Goal: Task Accomplishment & Management: Manage account settings

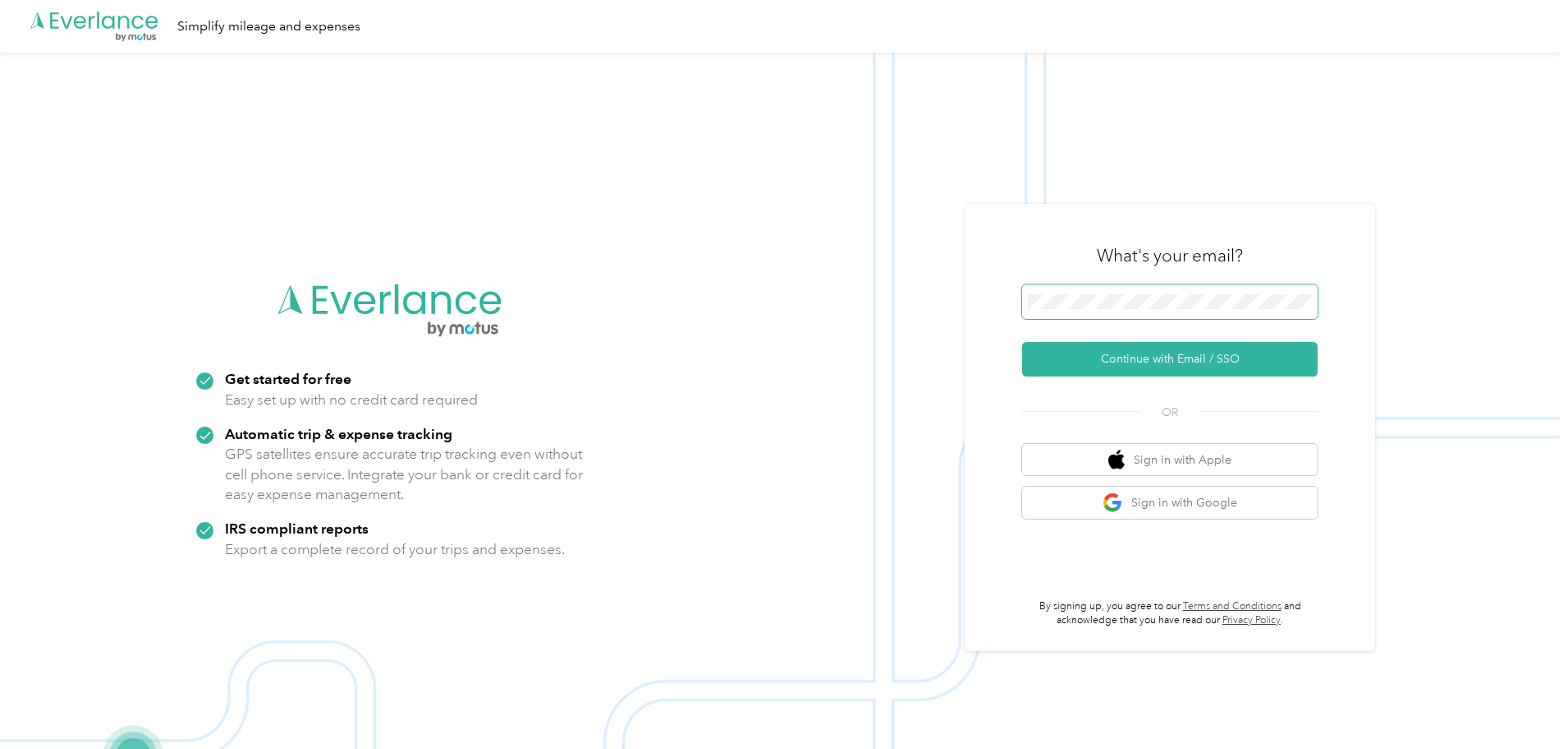
click at [1064, 290] on span at bounding box center [1170, 302] width 296 height 34
click at [1138, 357] on button "Continue with Email / SSO" at bounding box center [1170, 359] width 296 height 34
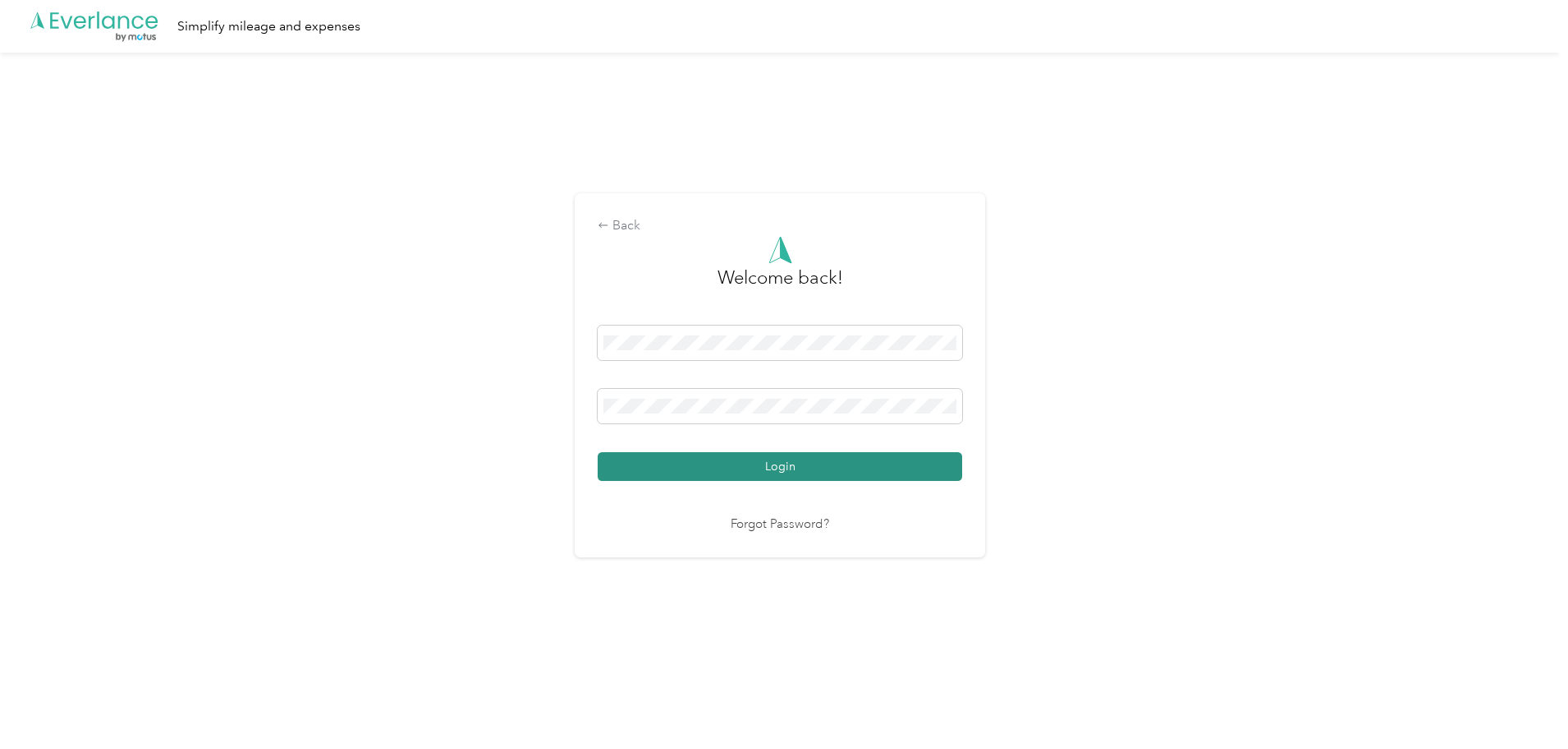
click at [749, 465] on button "Login" at bounding box center [780, 466] width 365 height 29
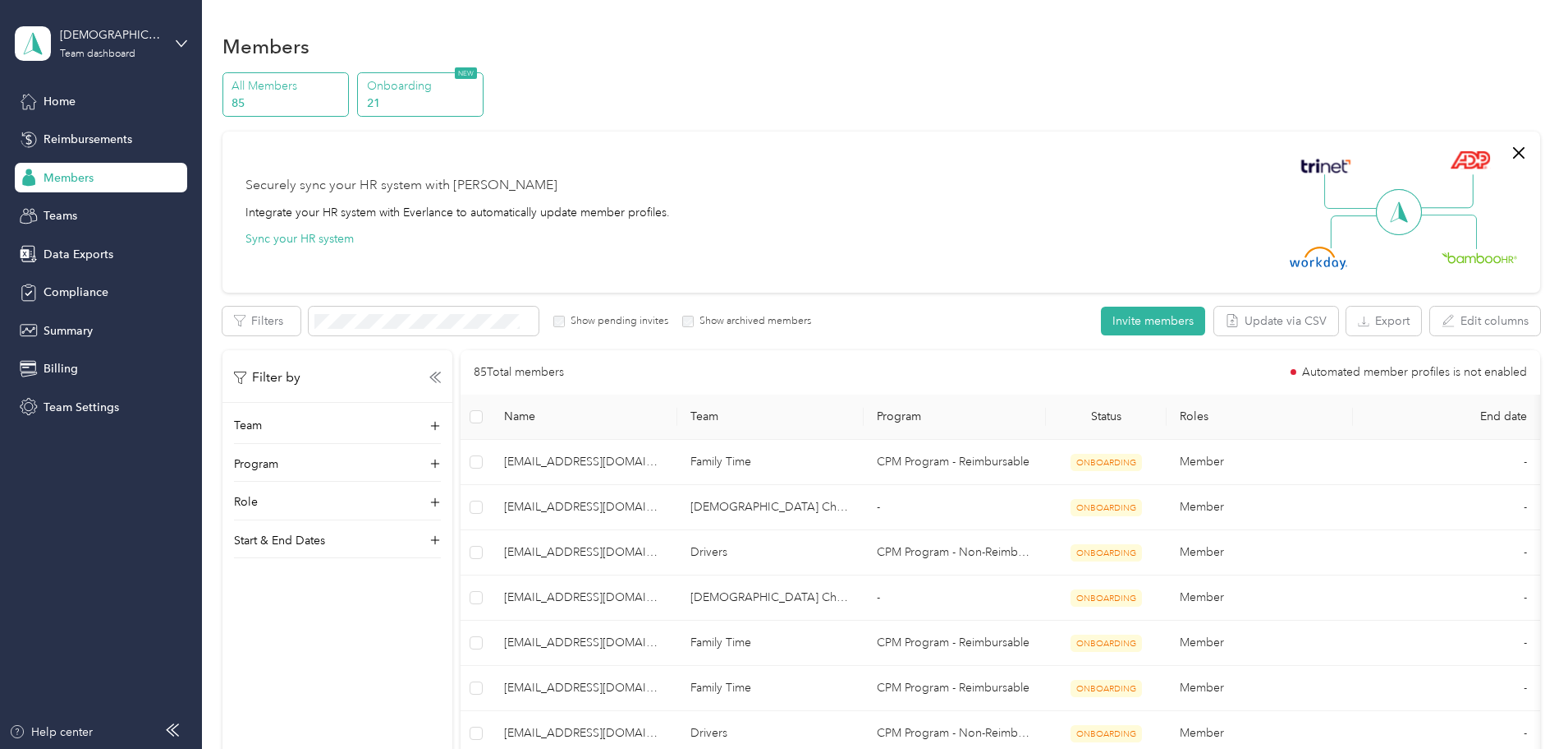
click at [479, 83] on p "Onboarding" at bounding box center [422, 86] width 112 height 17
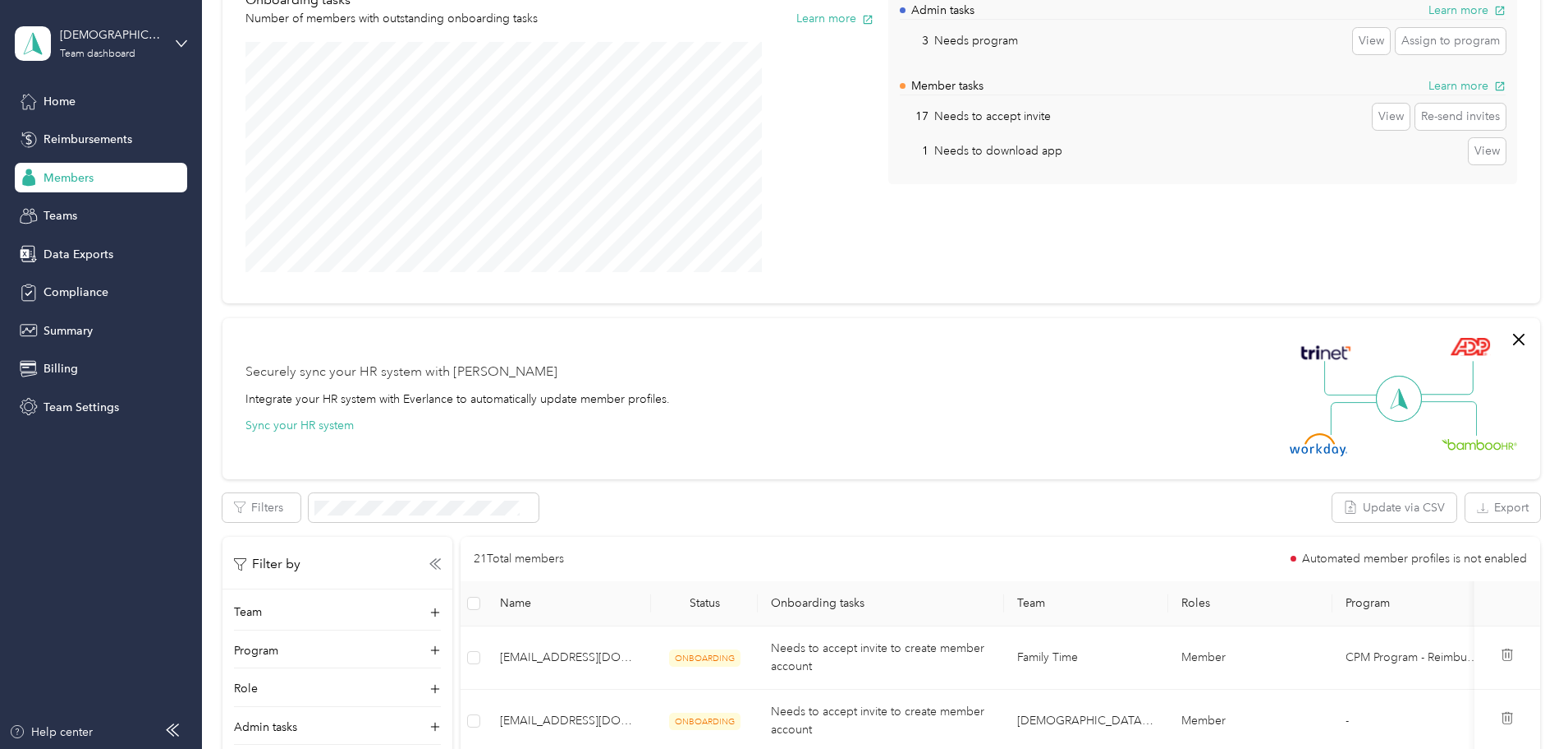
scroll to position [329, 0]
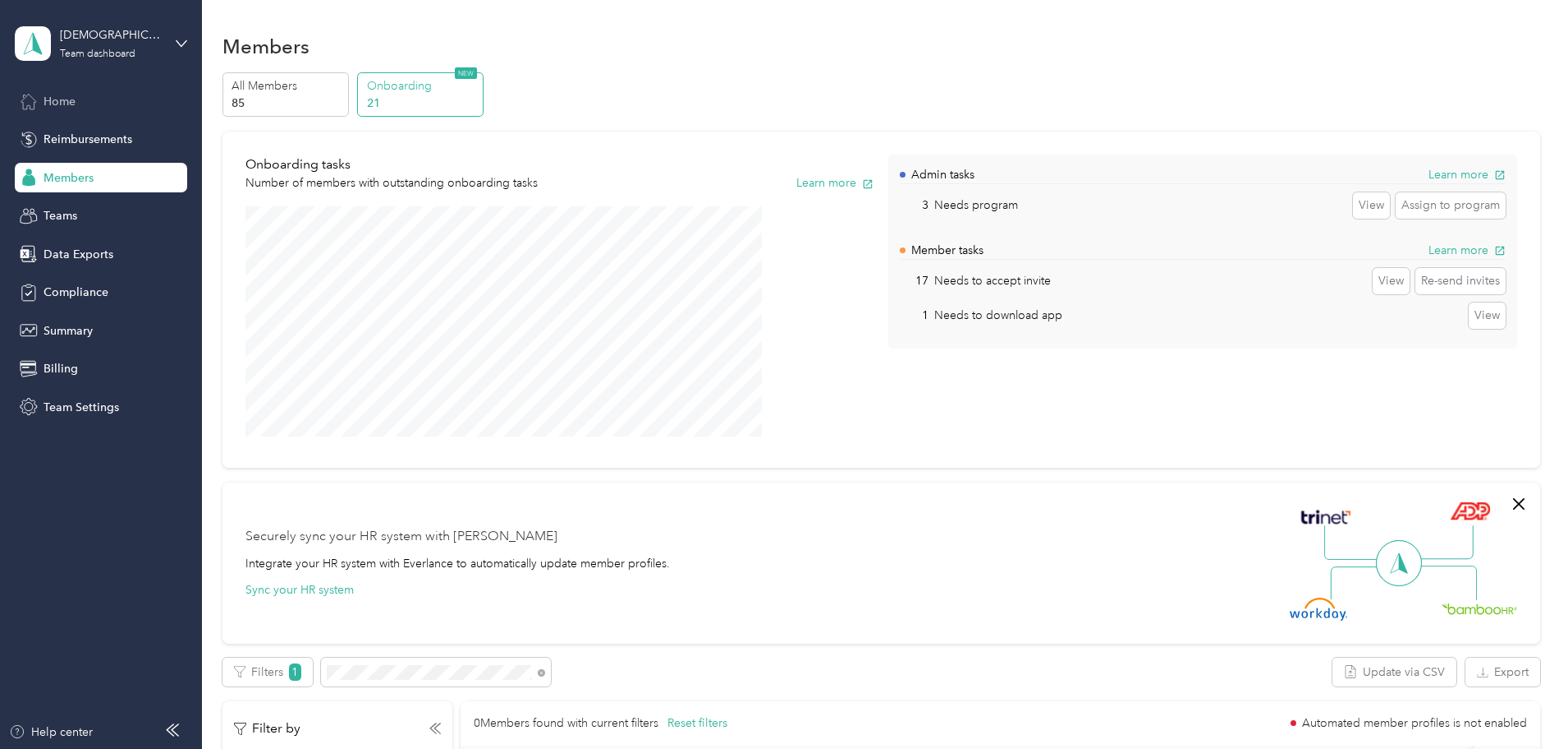
click at [51, 95] on span "Home" at bounding box center [58, 102] width 32 height 17
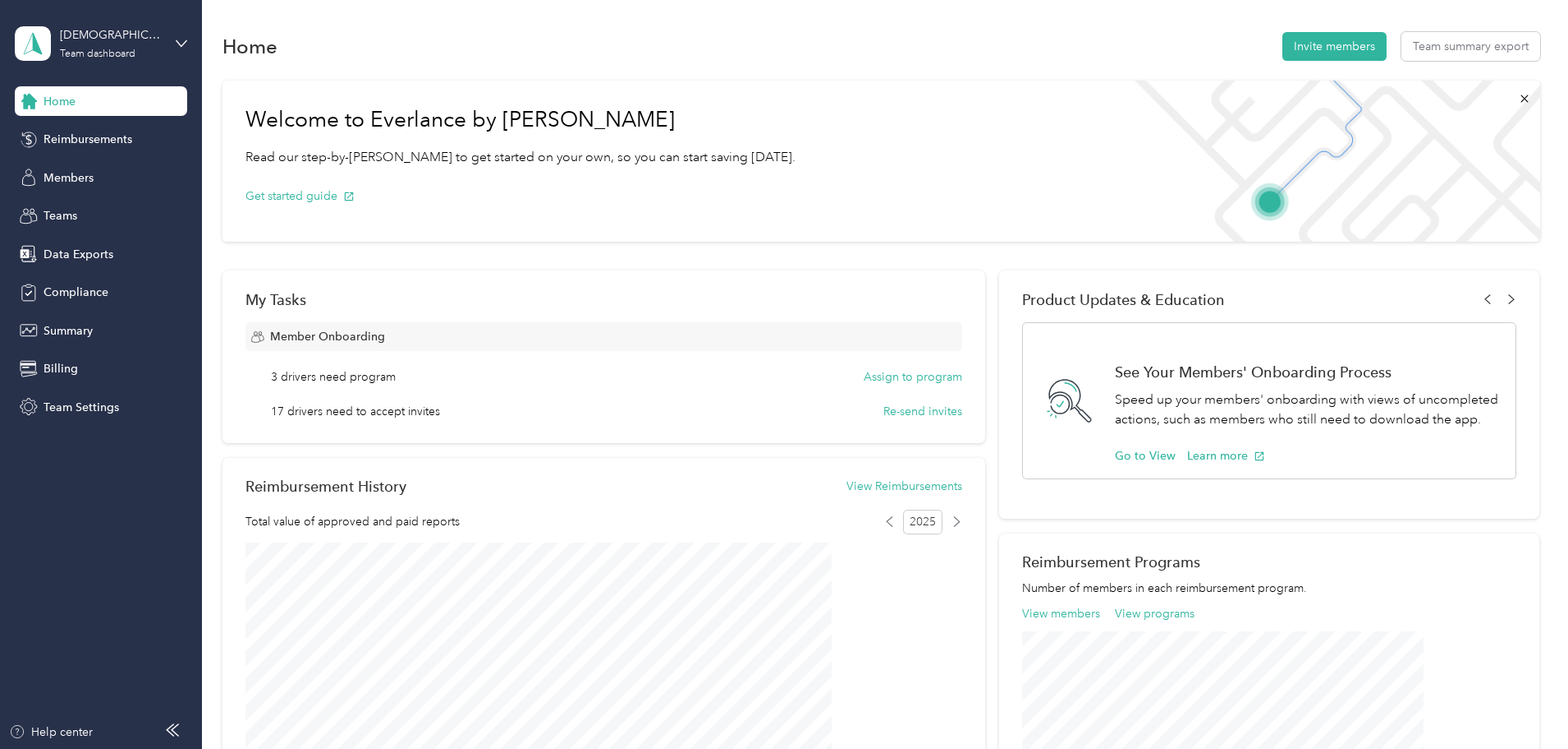
click at [1195, 65] on section "Home Invite members Team summary export Welcome to Everlance by Motus Read our …" at bounding box center [881, 556] width 1318 height 1054
click at [1283, 35] on button "Invite members" at bounding box center [1334, 46] width 104 height 29
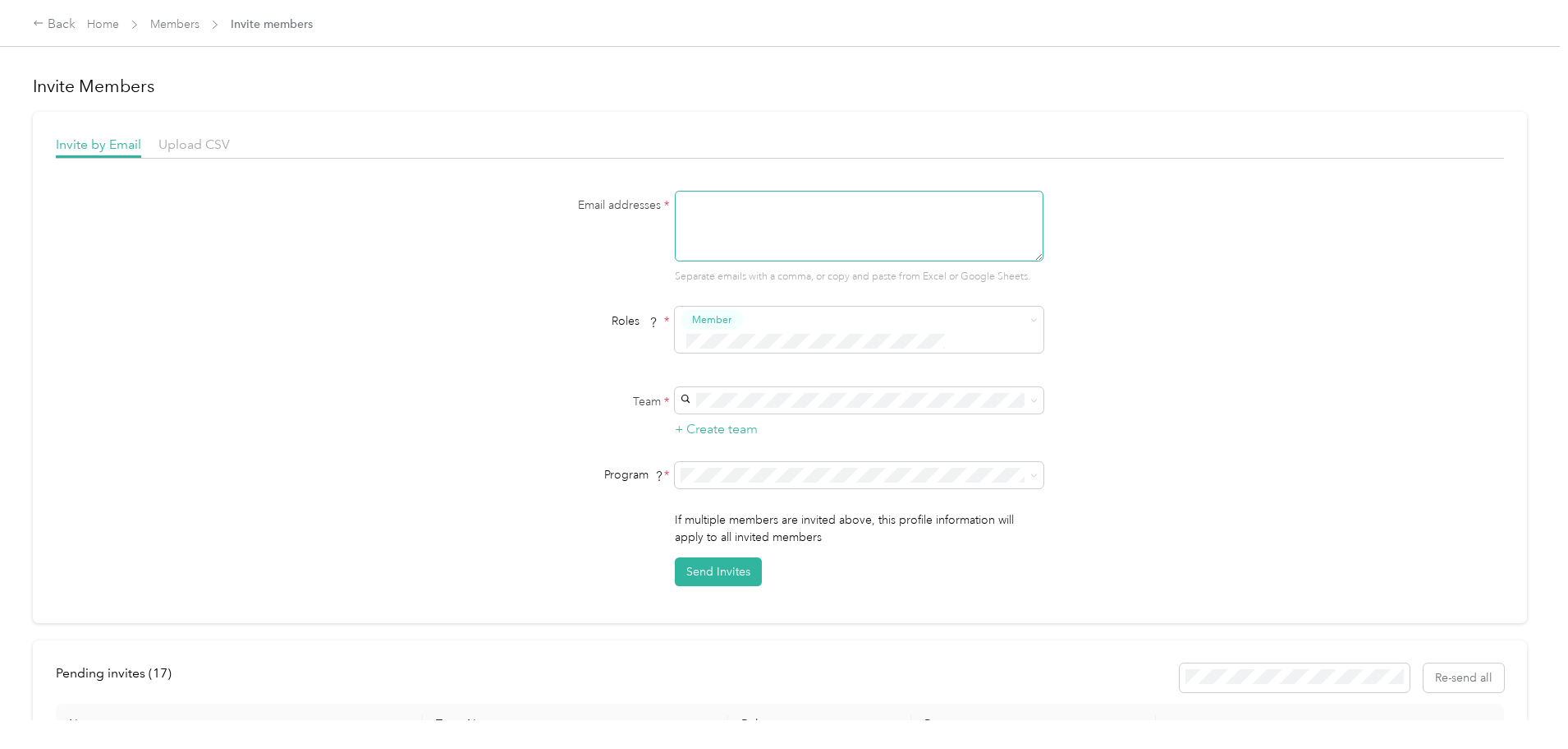
click at [730, 224] on textarea at bounding box center [859, 226] width 369 height 71
click at [199, 28] on link "Members" at bounding box center [174, 24] width 49 height 14
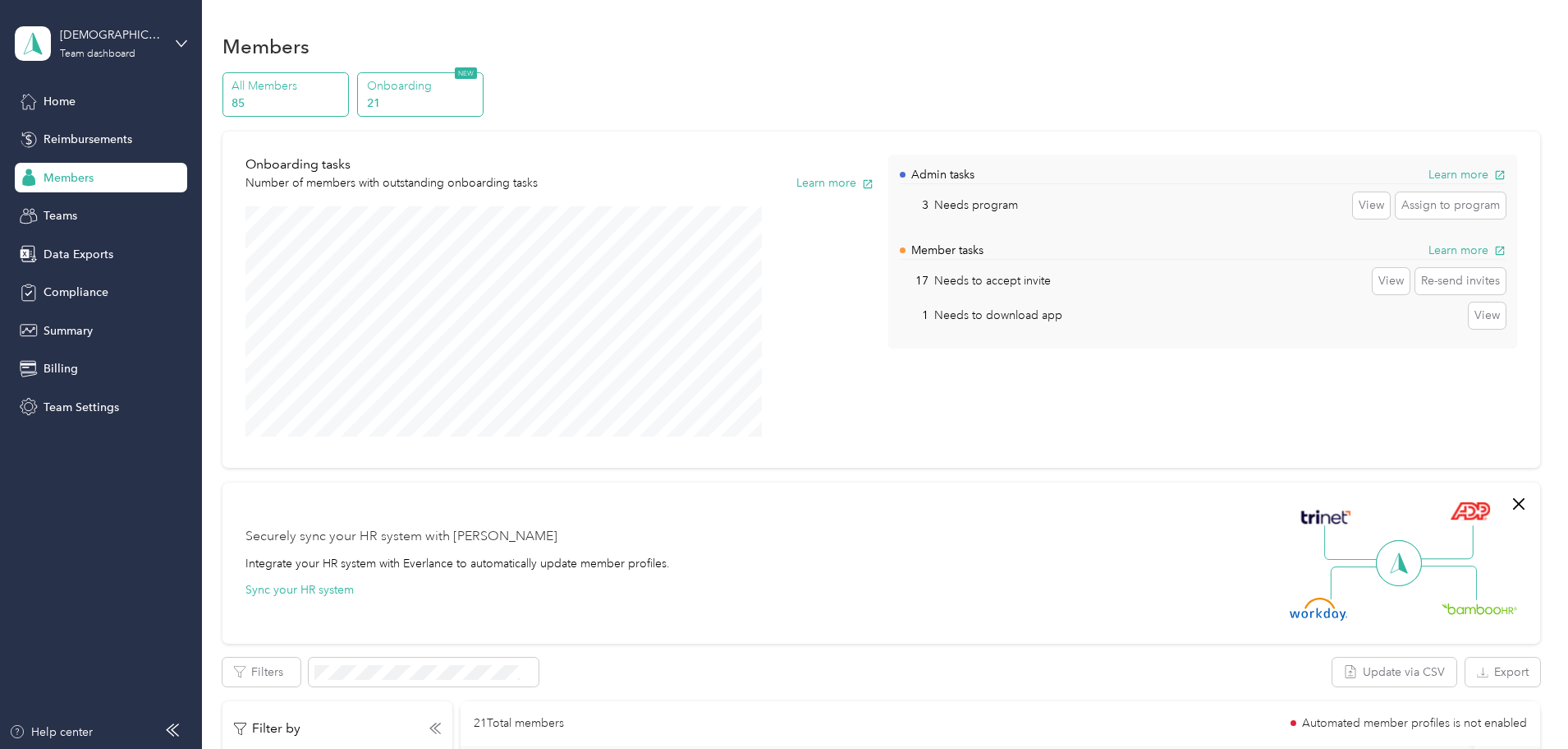
click at [344, 104] on p "85" at bounding box center [287, 103] width 112 height 17
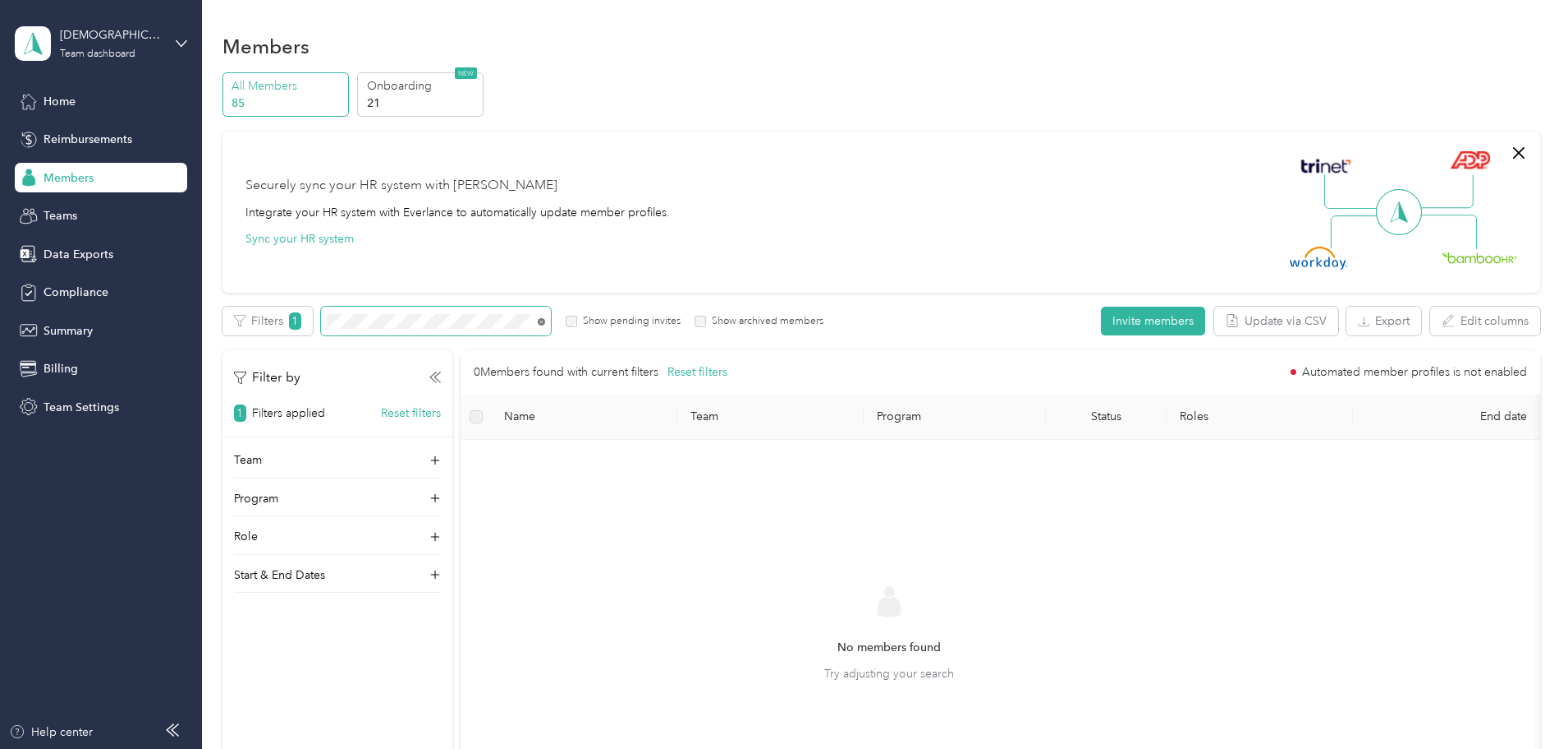
click at [544, 321] on icon at bounding box center [541, 322] width 3 height 3
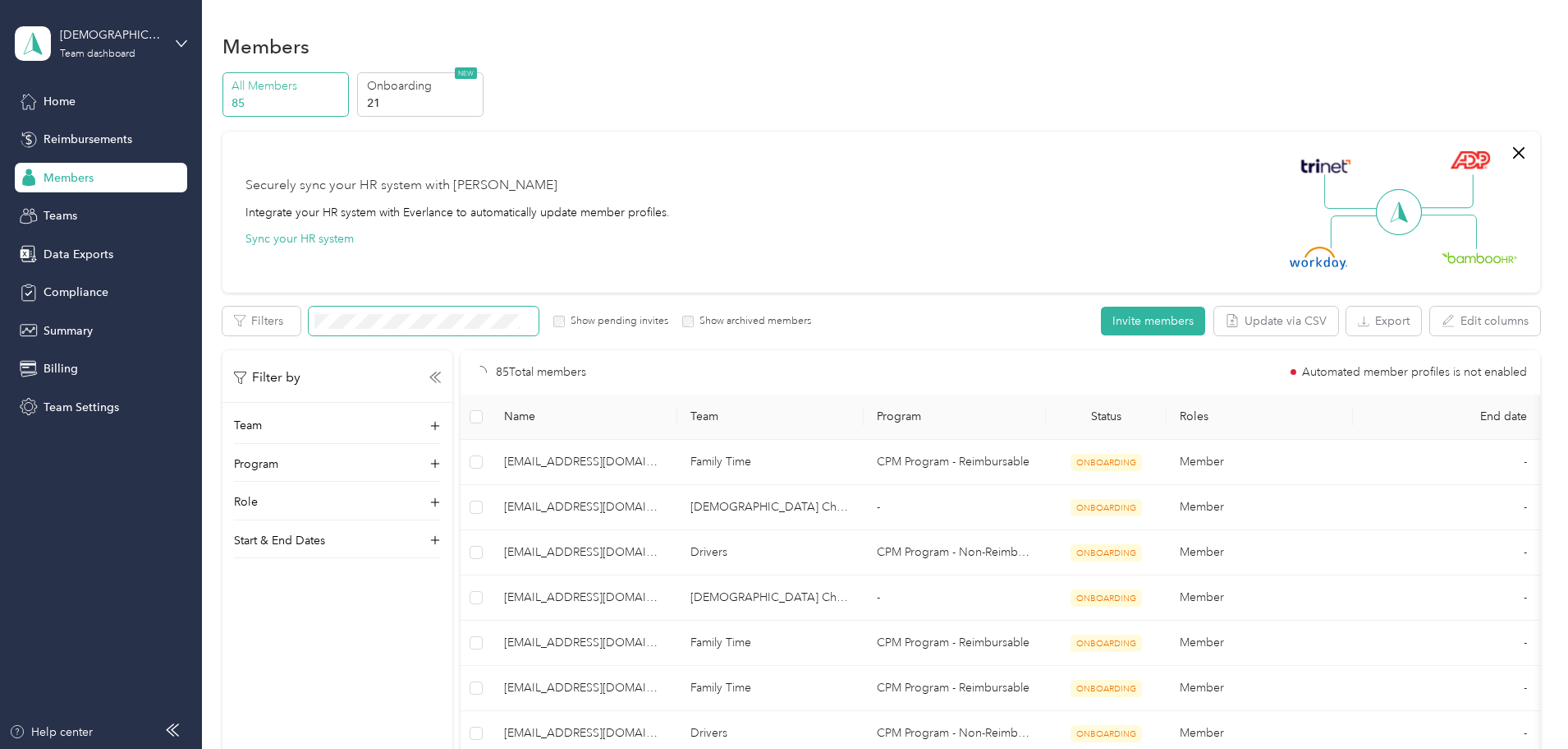
click at [479, 100] on p "21" at bounding box center [422, 103] width 112 height 17
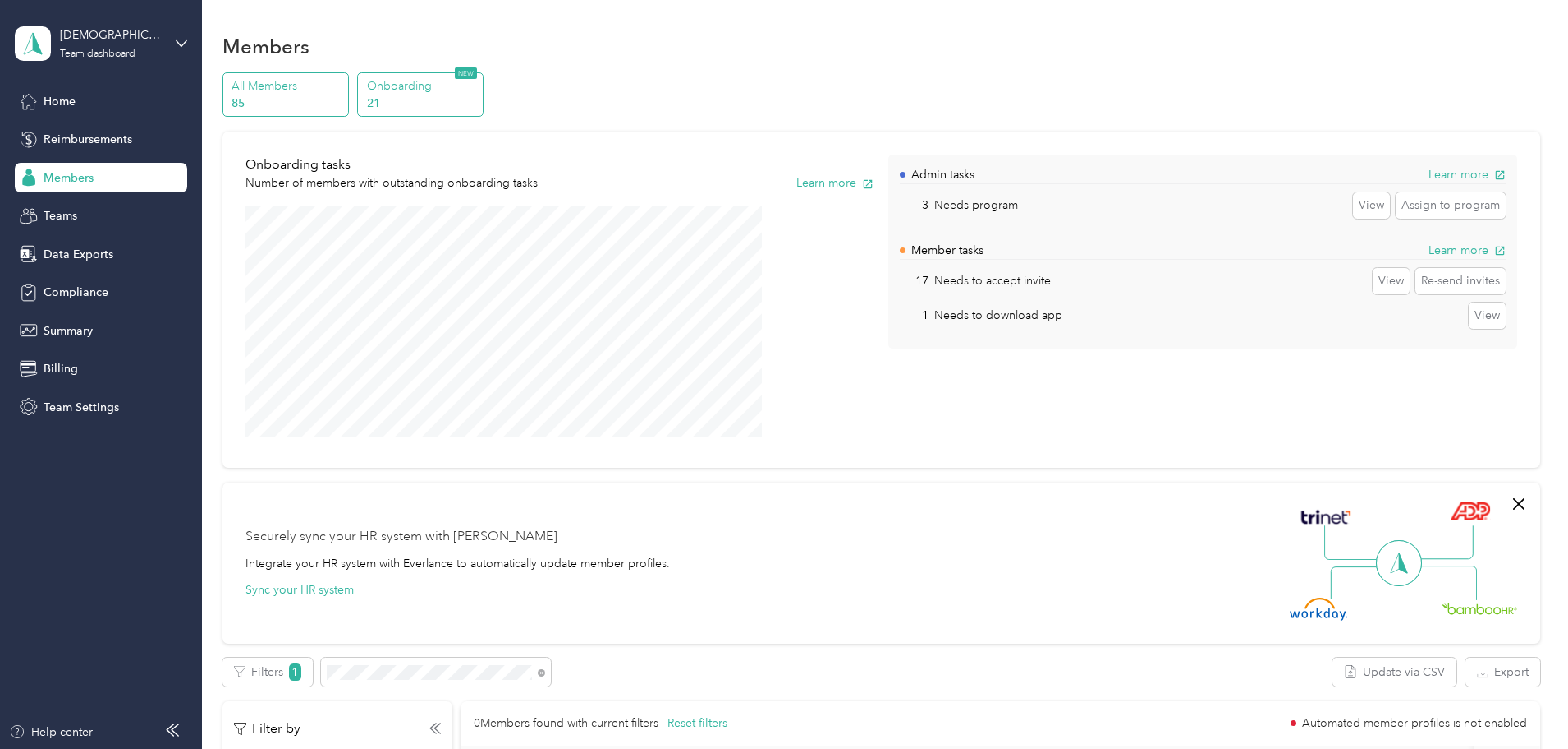
click at [344, 80] on p "All Members" at bounding box center [287, 86] width 112 height 17
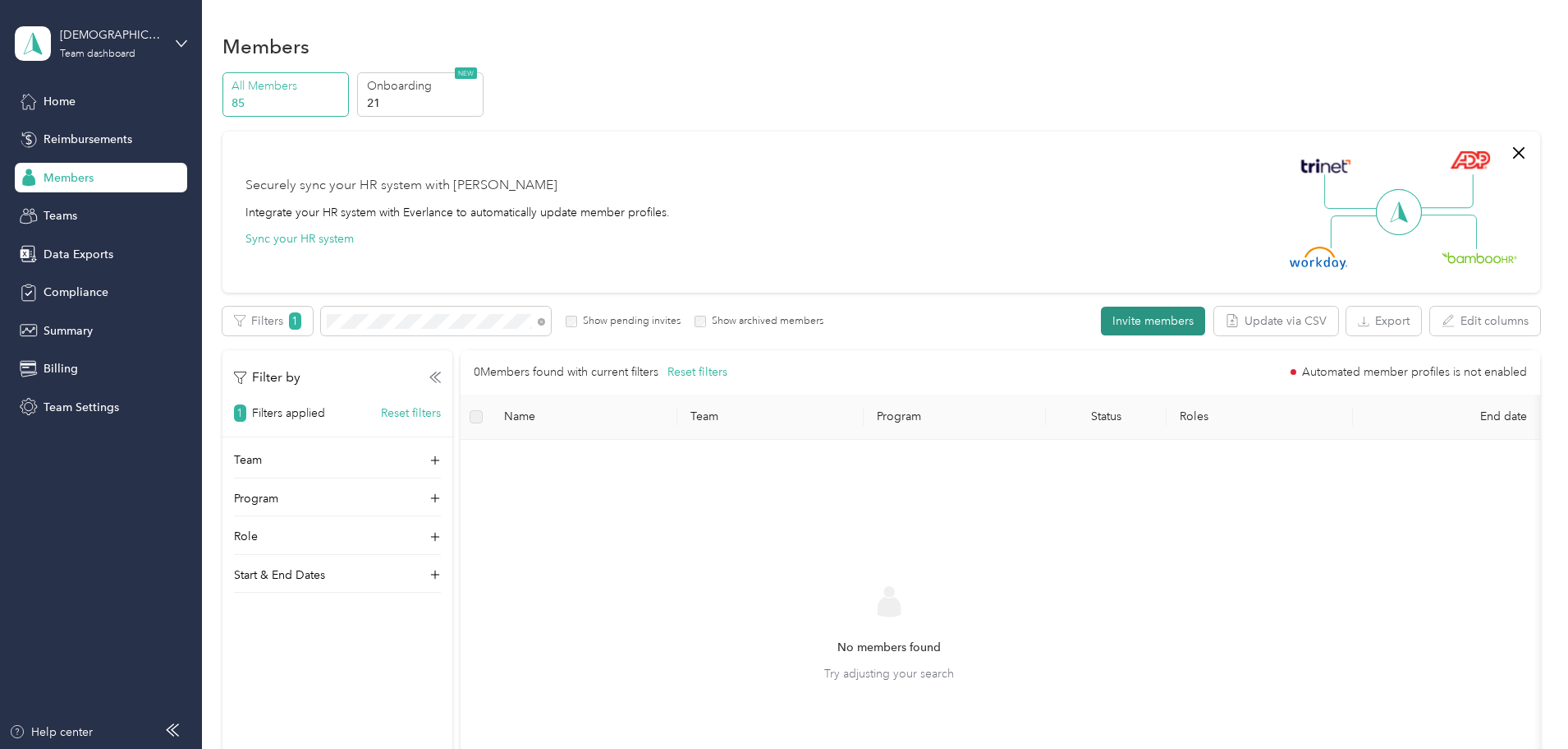
click at [1101, 314] on button "Invite members" at bounding box center [1153, 321] width 104 height 29
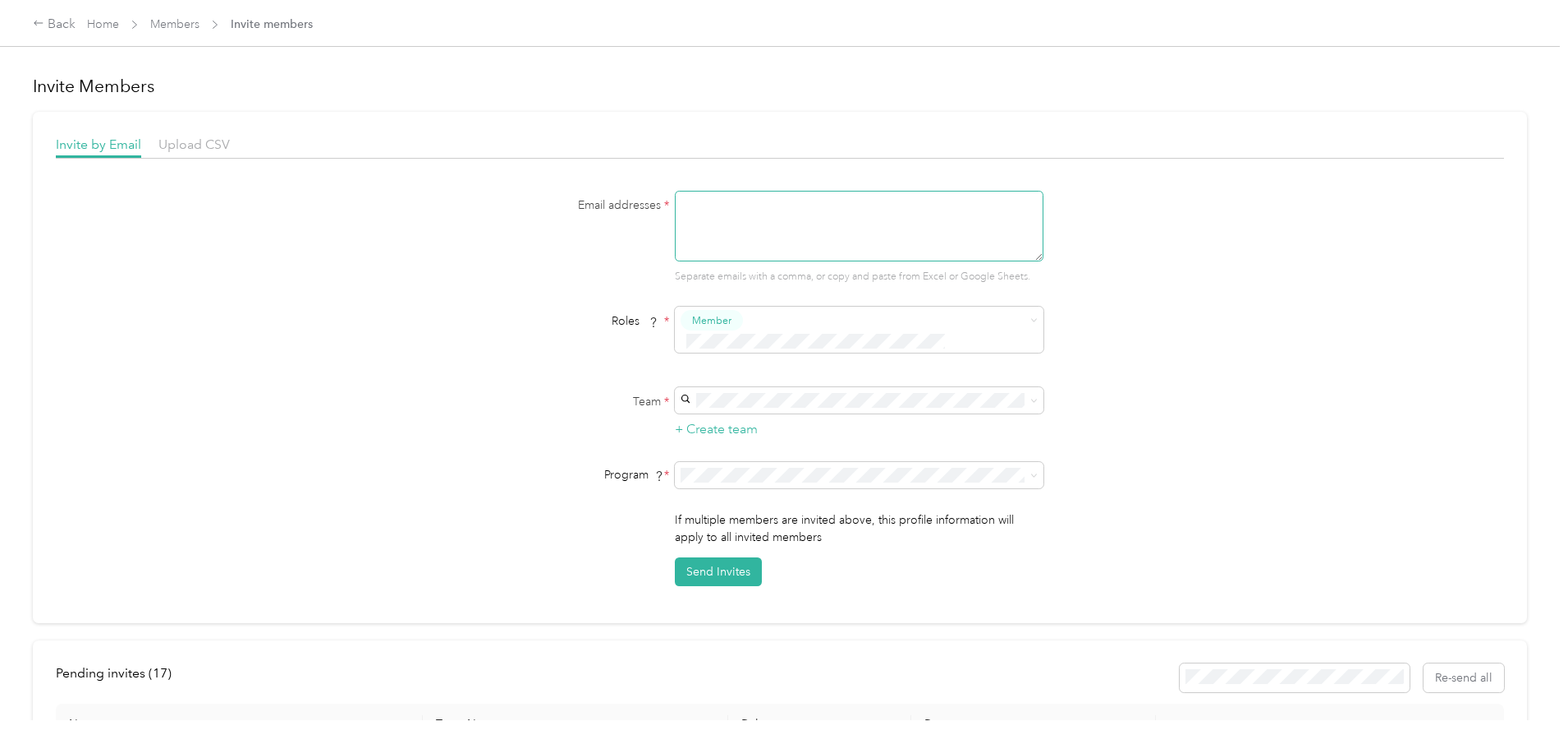
click at [766, 240] on textarea at bounding box center [859, 226] width 369 height 71
paste textarea "[EMAIL_ADDRESS][DOMAIN_NAME]"
type textarea "[EMAIL_ADDRESS][DOMAIN_NAME]"
click at [747, 413] on div "Drivers [PERSON_NAME]" at bounding box center [857, 419] width 346 height 37
click at [770, 510] on span "CPM Program - Reimbursable (CPM)" at bounding box center [778, 512] width 188 height 14
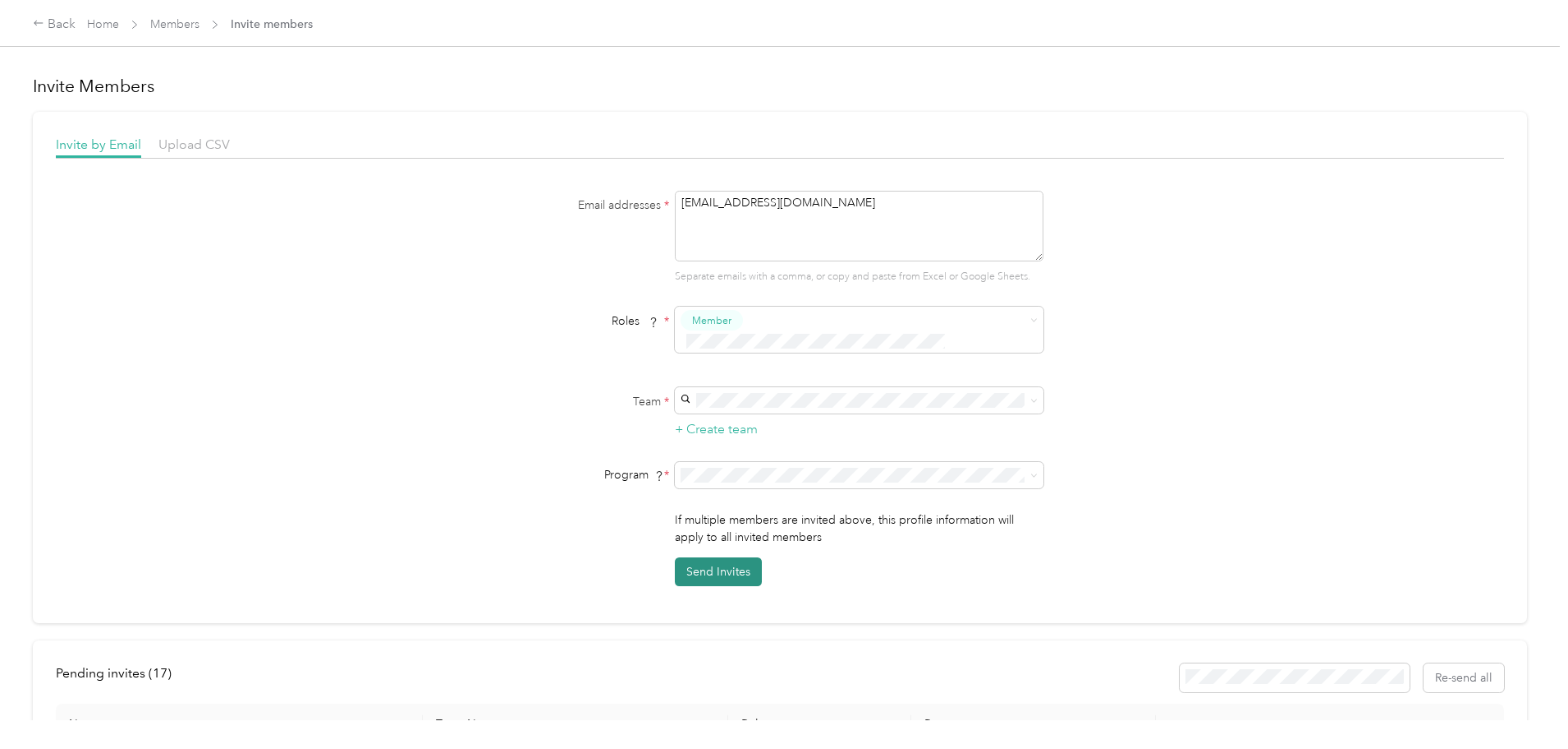
click at [721, 557] on button "Send Invites" at bounding box center [718, 572] width 87 height 29
click at [199, 30] on link "Members" at bounding box center [174, 24] width 49 height 14
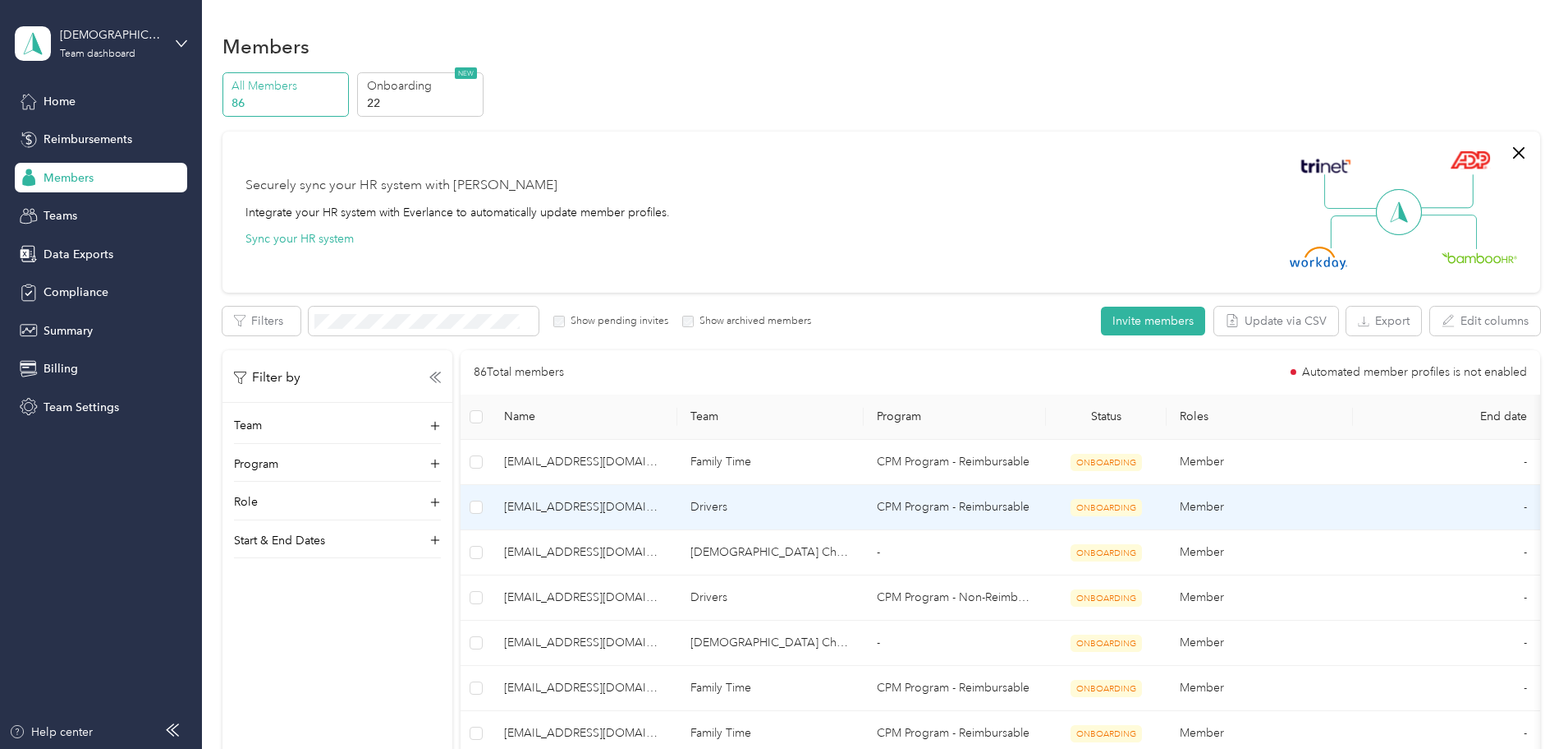
click at [664, 505] on span "[EMAIL_ADDRESS][DOMAIN_NAME]" at bounding box center [584, 507] width 160 height 18
click at [664, 509] on span "[EMAIL_ADDRESS][DOMAIN_NAME]" at bounding box center [584, 507] width 160 height 18
click at [1045, 519] on td "CPM Program - Reimbursable" at bounding box center [954, 507] width 182 height 45
click at [991, 506] on td "CPM Program - Reimbursable" at bounding box center [954, 507] width 182 height 45
click at [664, 505] on span "[EMAIL_ADDRESS][DOMAIN_NAME]" at bounding box center [584, 507] width 160 height 18
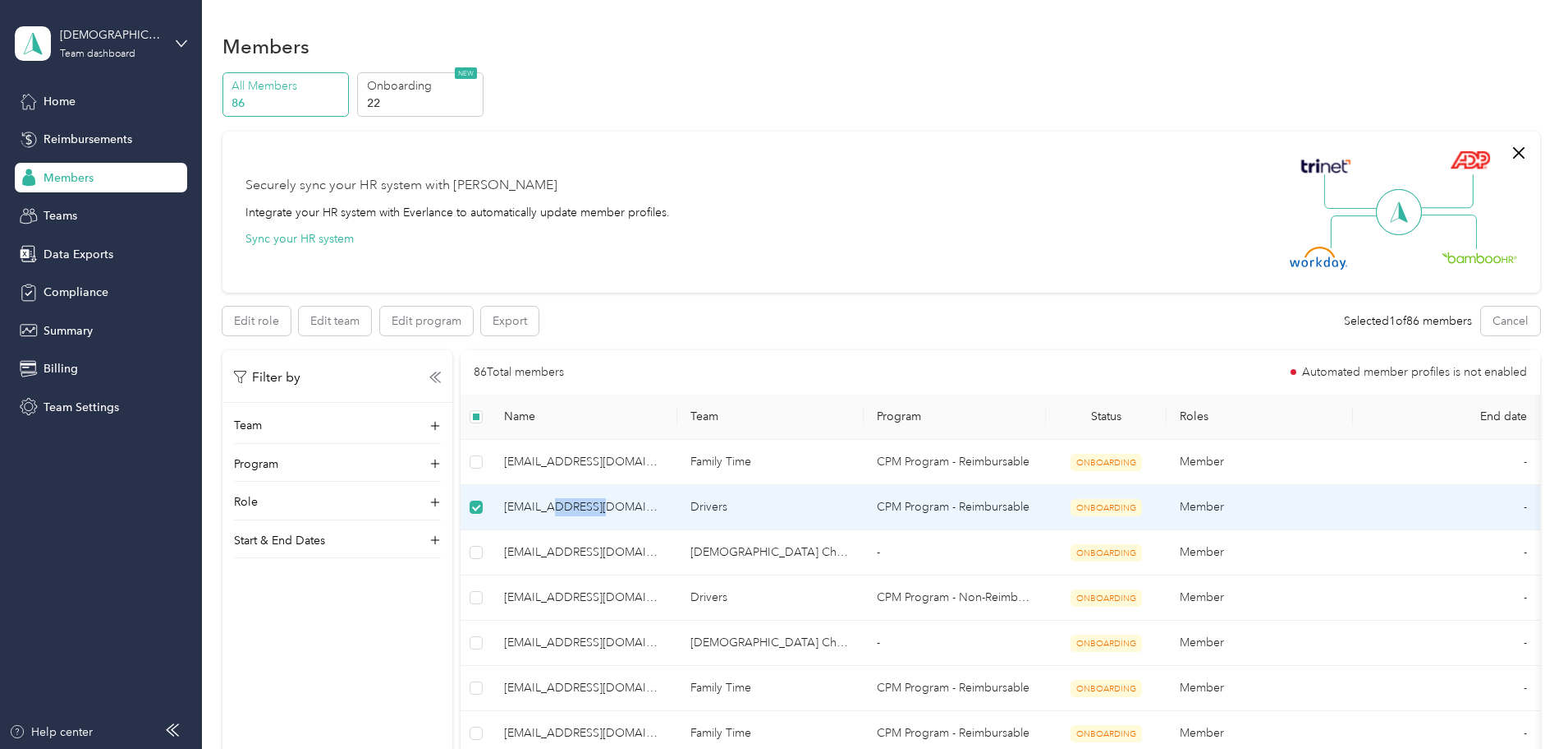
click at [664, 505] on span "[EMAIL_ADDRESS][DOMAIN_NAME]" at bounding box center [584, 507] width 160 height 18
click at [482, 498] on label at bounding box center [477, 507] width 13 height 18
click at [664, 512] on span "[EMAIL_ADDRESS][DOMAIN_NAME]" at bounding box center [584, 507] width 160 height 18
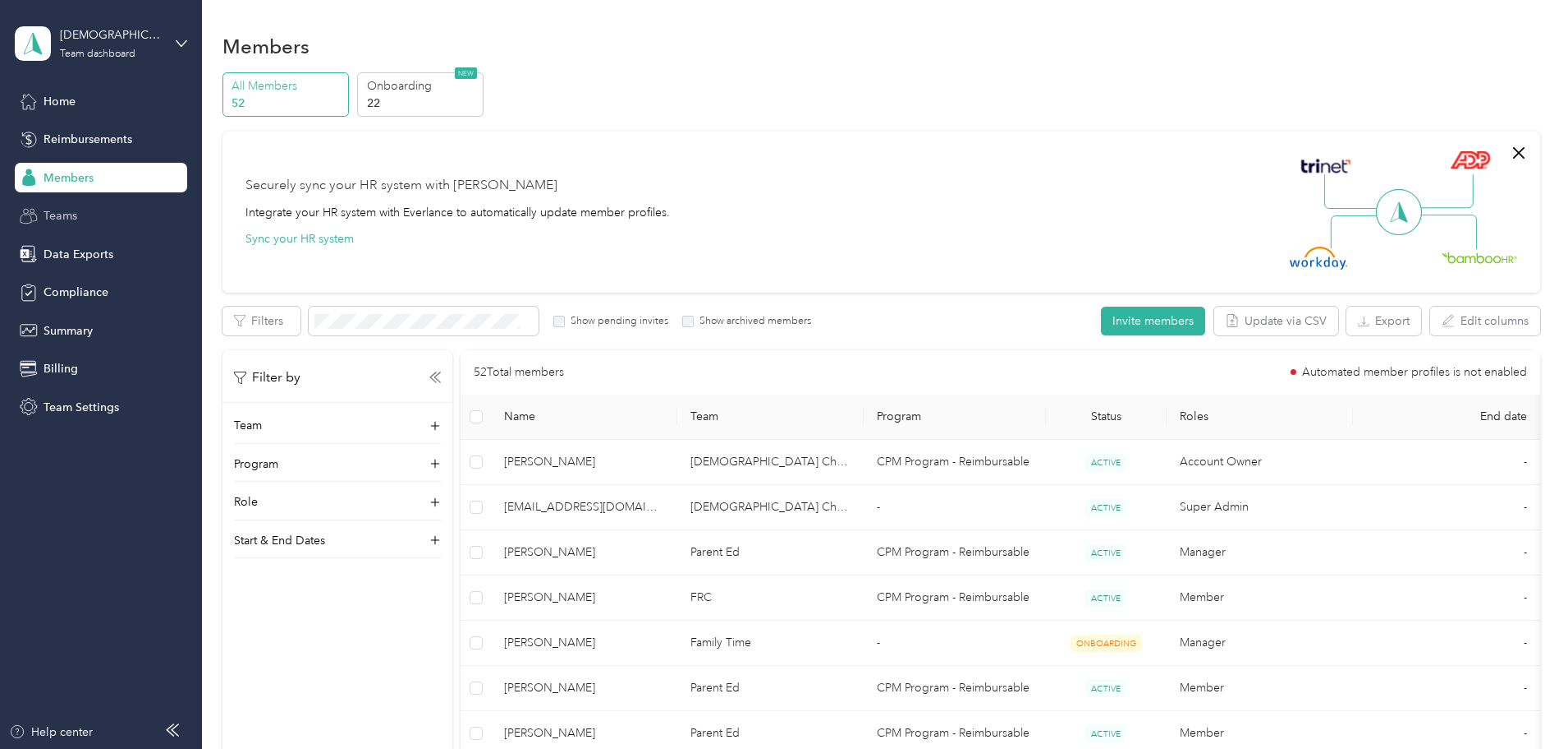
click at [63, 213] on span "Teams" at bounding box center [59, 216] width 34 height 17
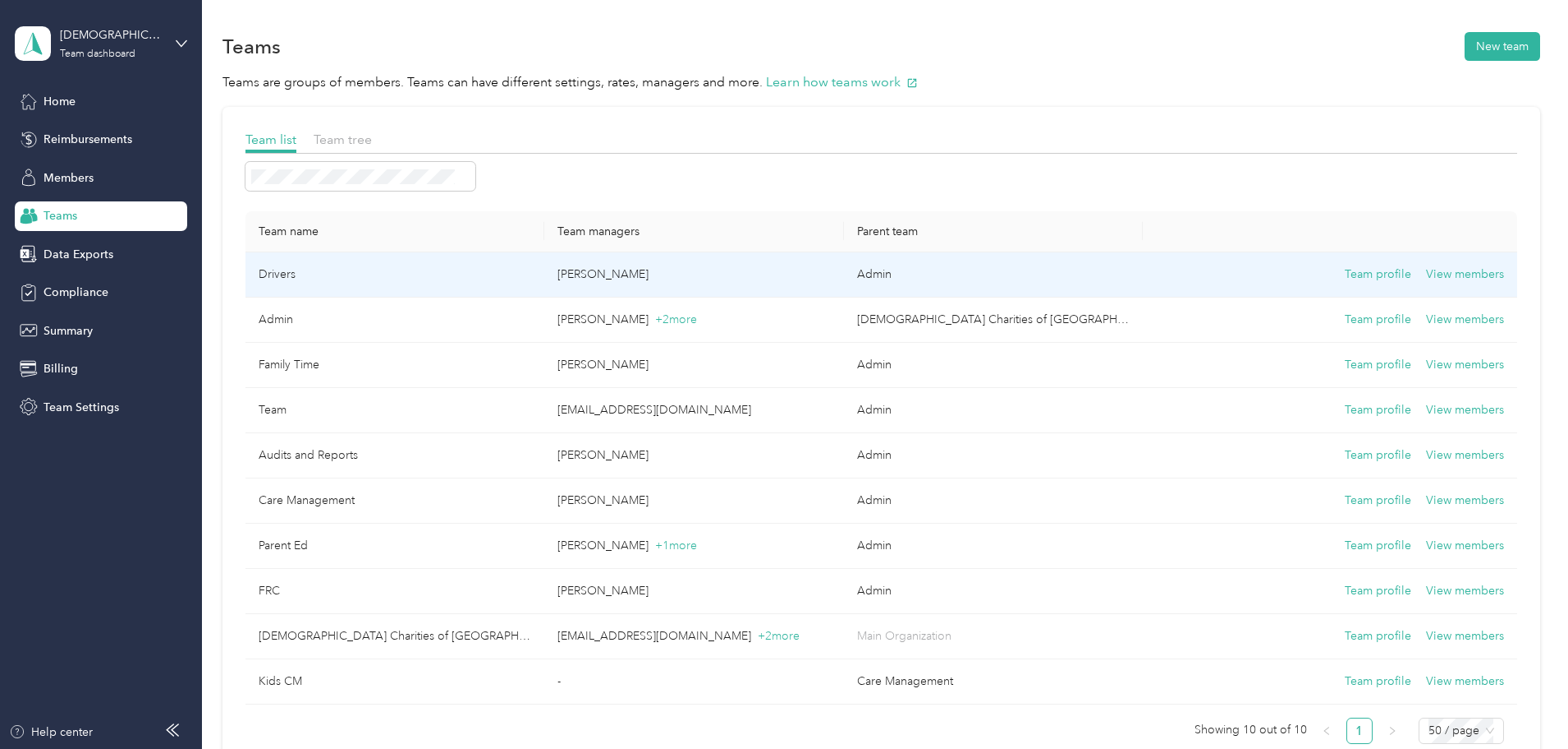
click at [395, 270] on td "Drivers" at bounding box center [394, 274] width 299 height 45
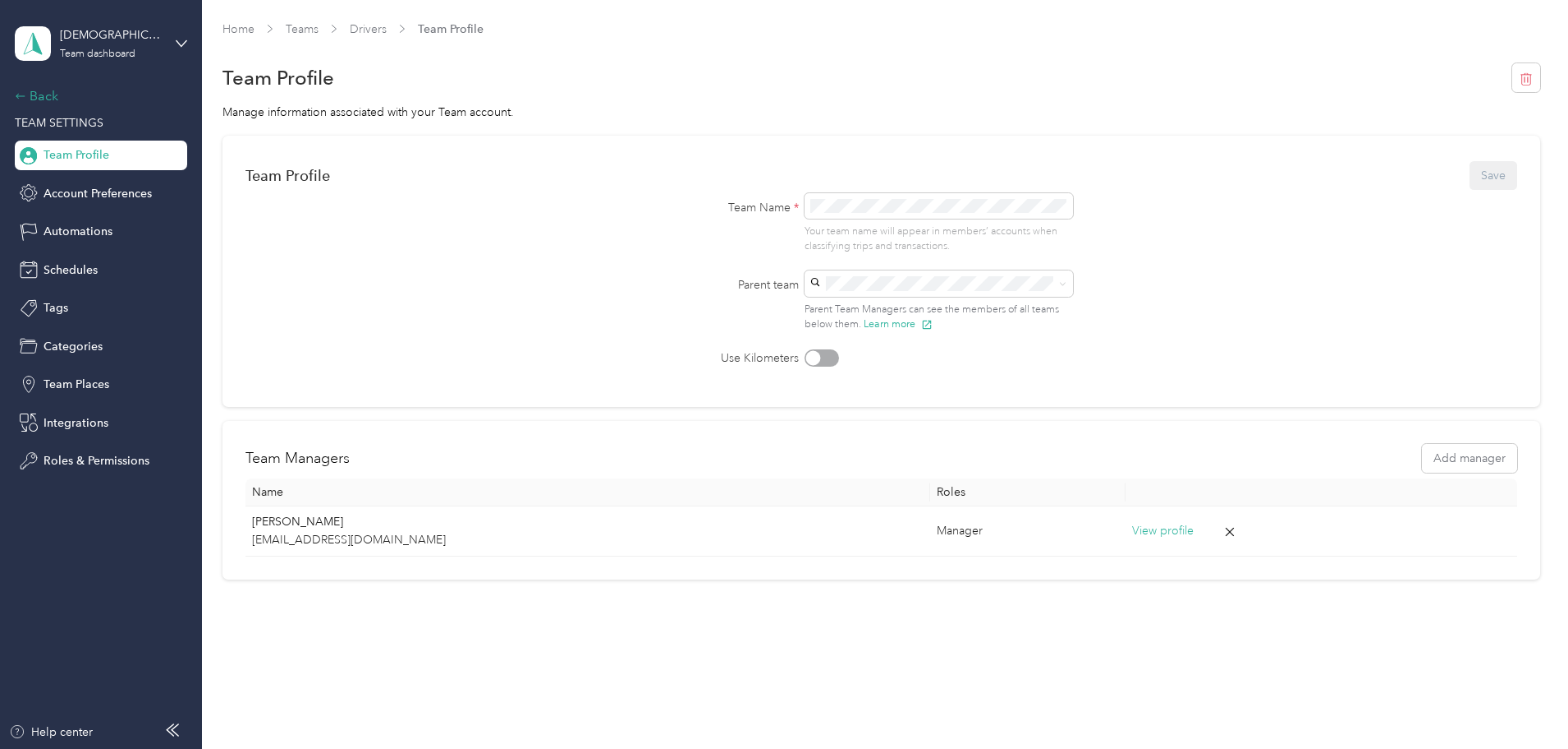
click at [37, 104] on div "Back" at bounding box center [97, 96] width 165 height 20
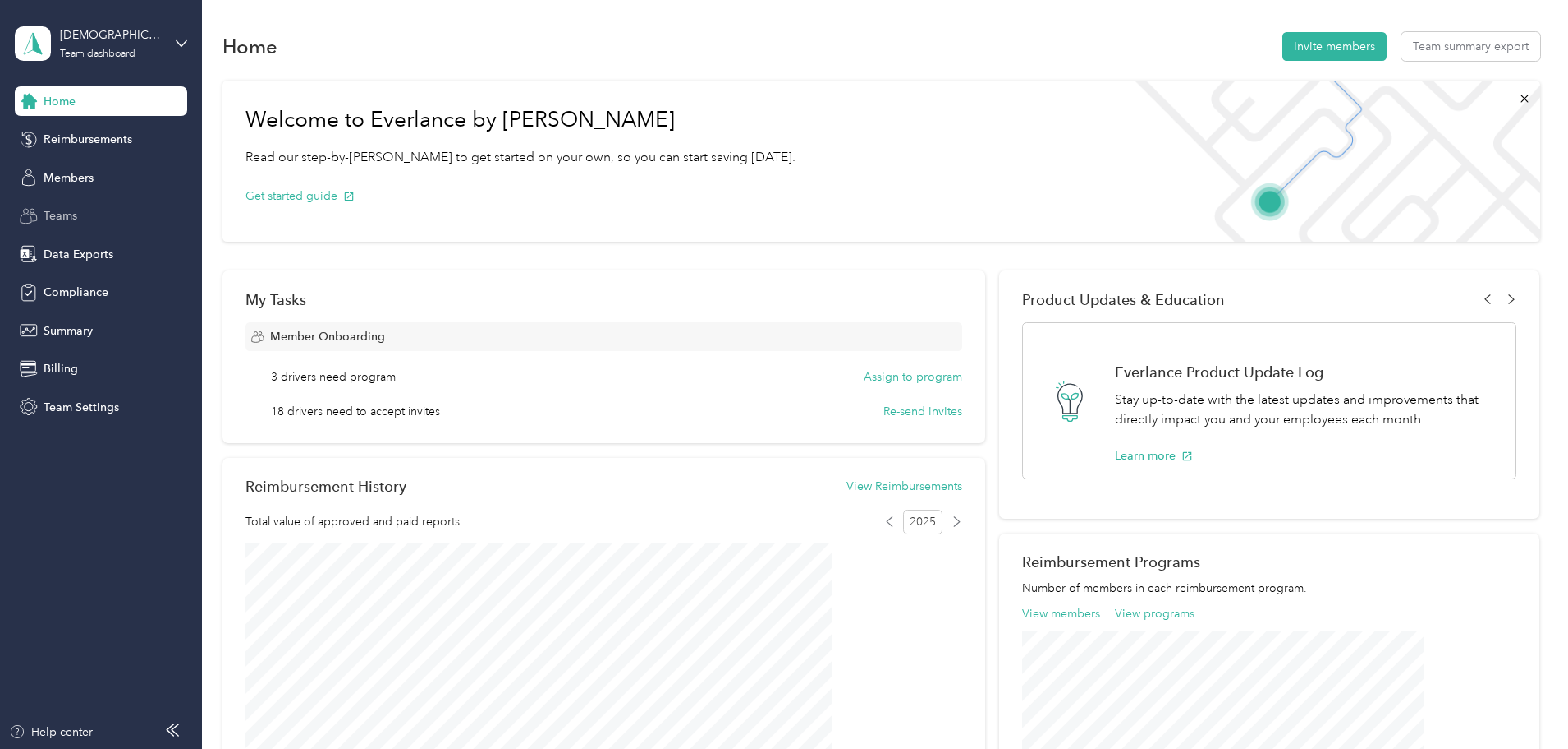
click at [68, 211] on span "Teams" at bounding box center [59, 216] width 34 height 17
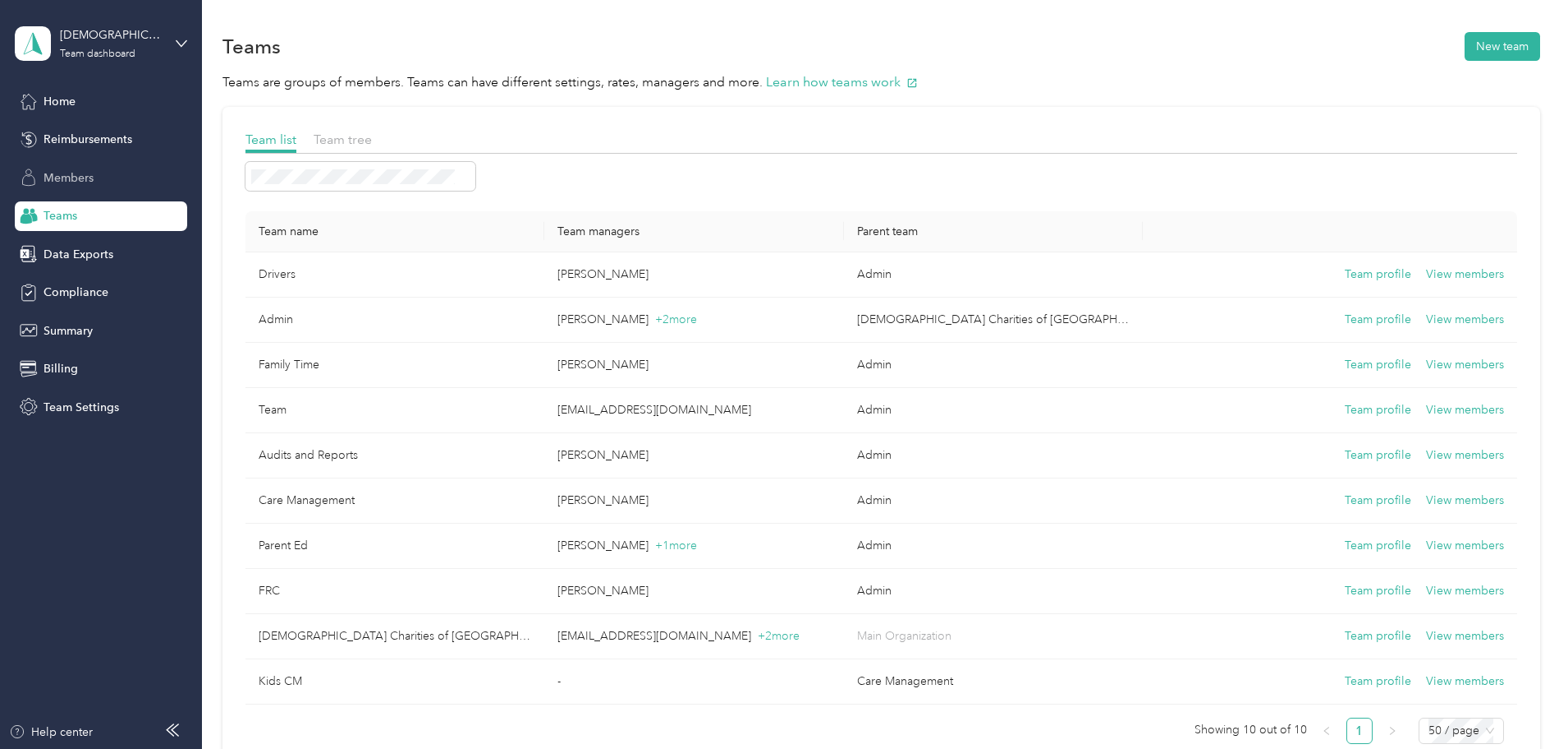
click at [73, 176] on span "Members" at bounding box center [68, 178] width 50 height 17
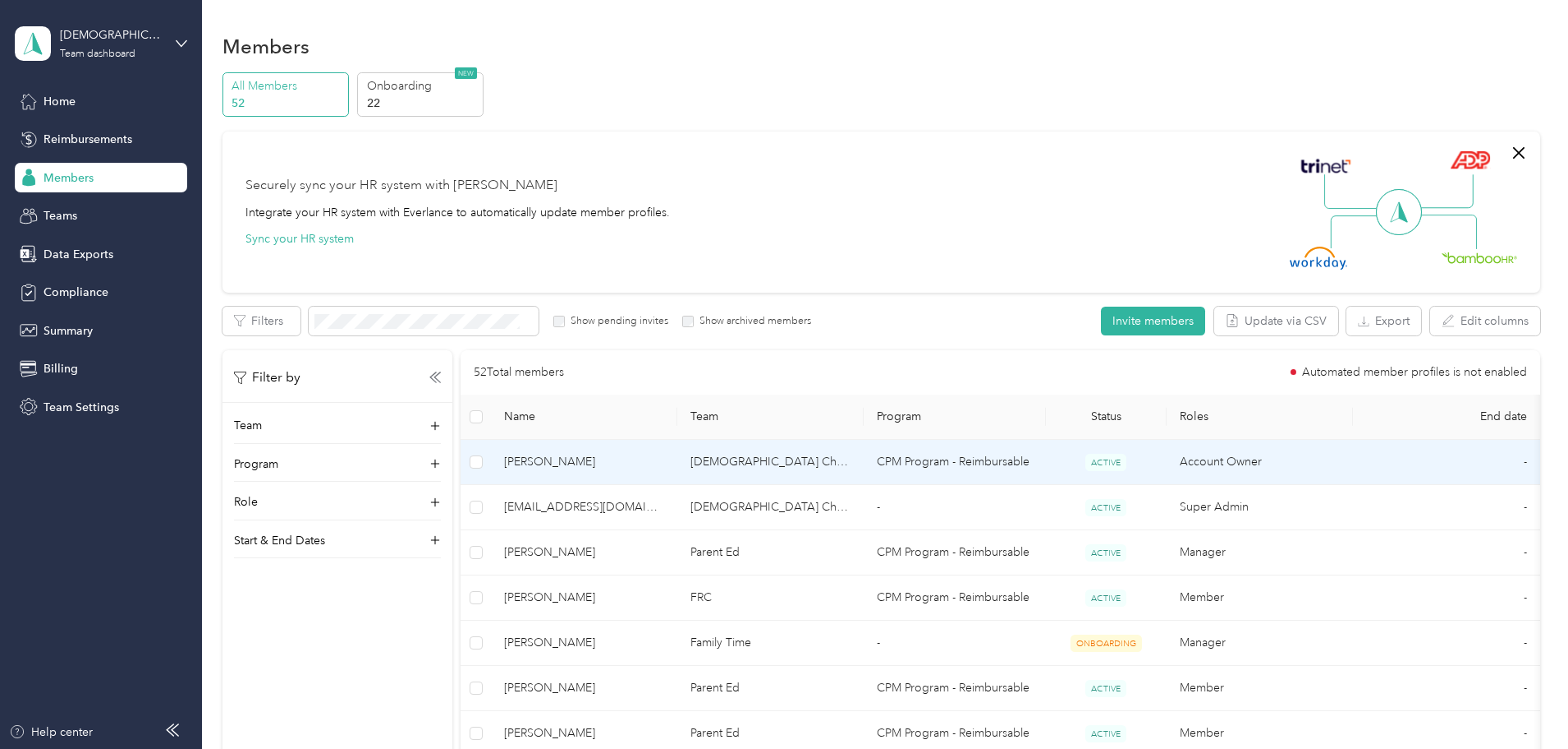
click at [1022, 470] on td "CPM Program - Reimbursable" at bounding box center [954, 462] width 182 height 45
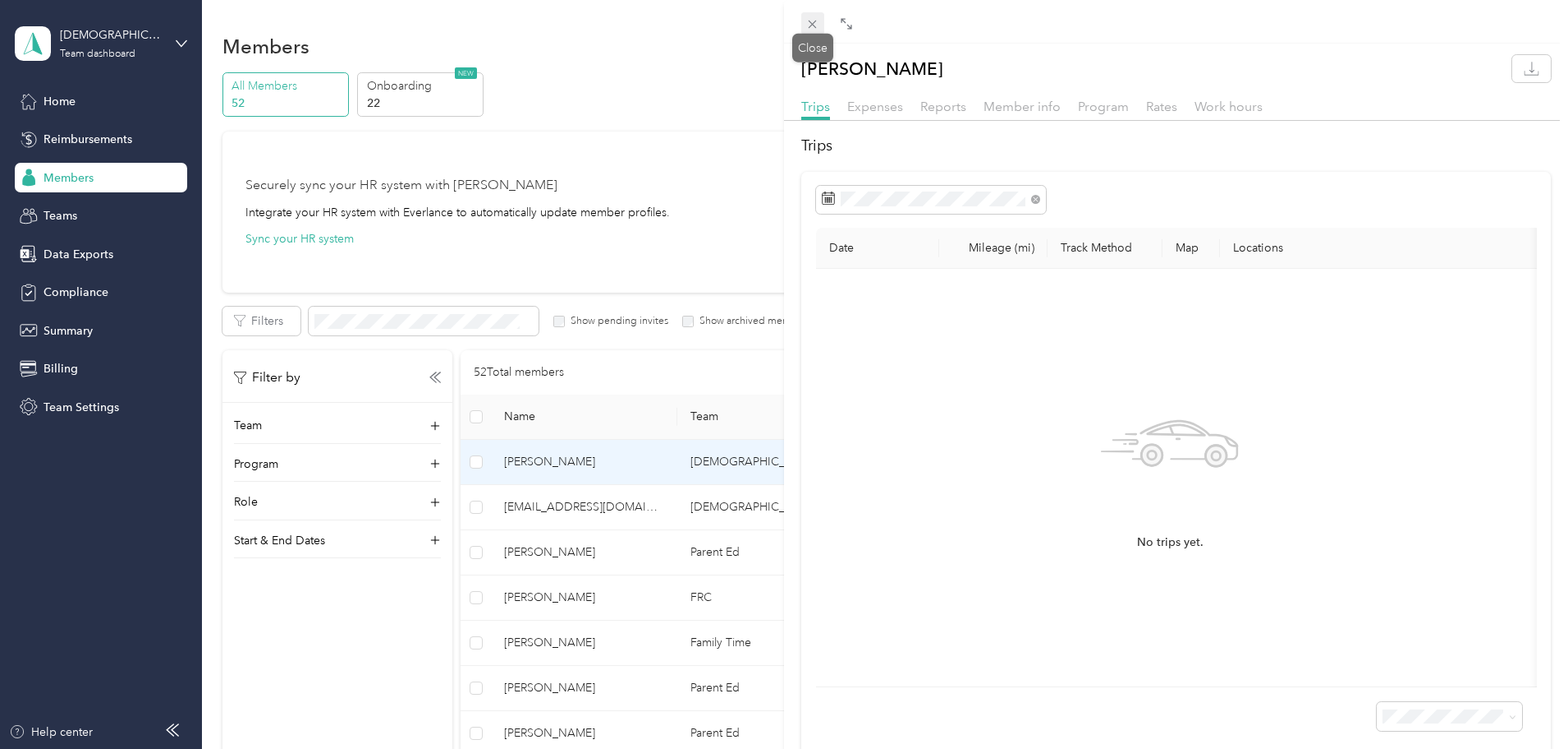
click at [814, 26] on icon at bounding box center [813, 24] width 14 height 14
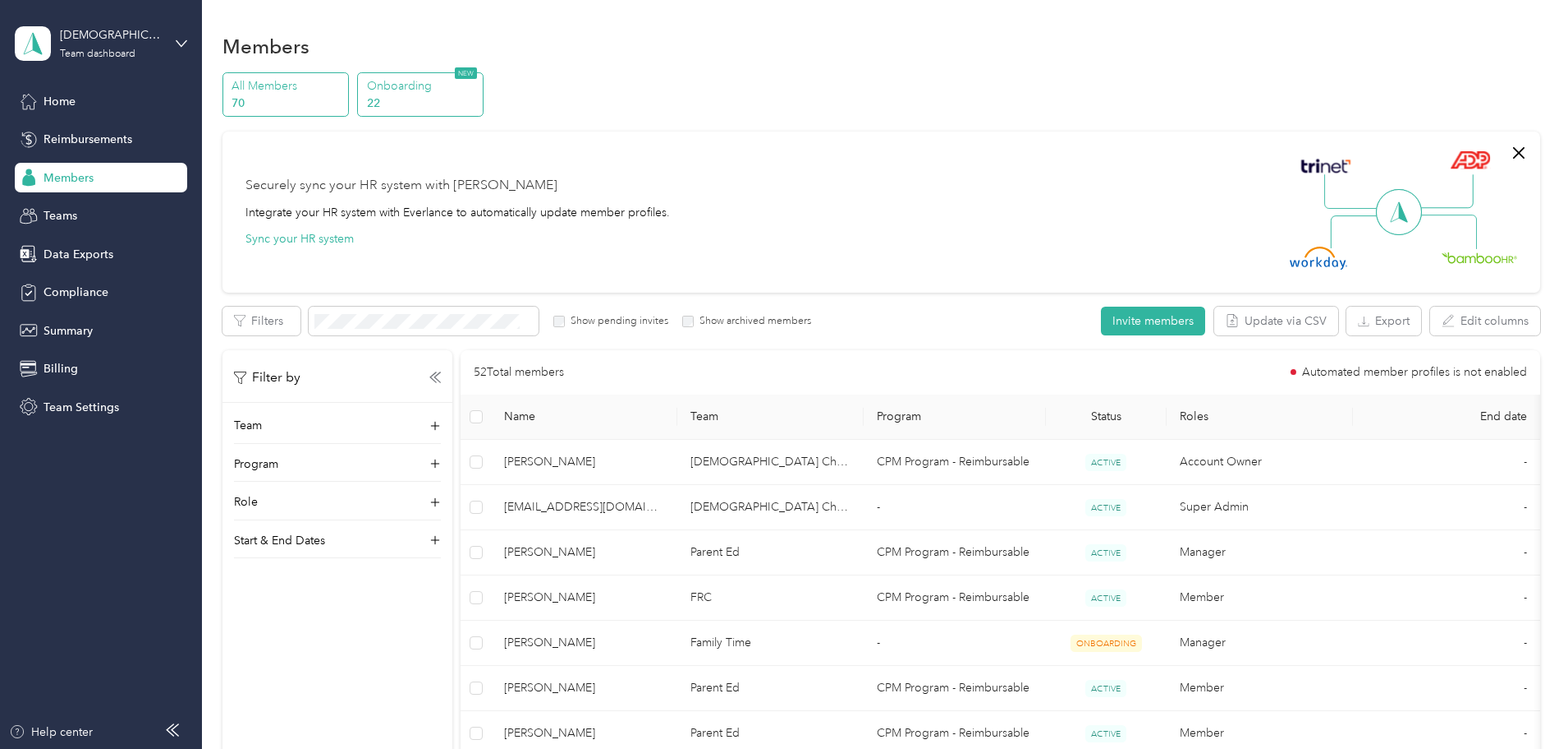
click at [479, 88] on p "Onboarding" at bounding box center [422, 86] width 112 height 17
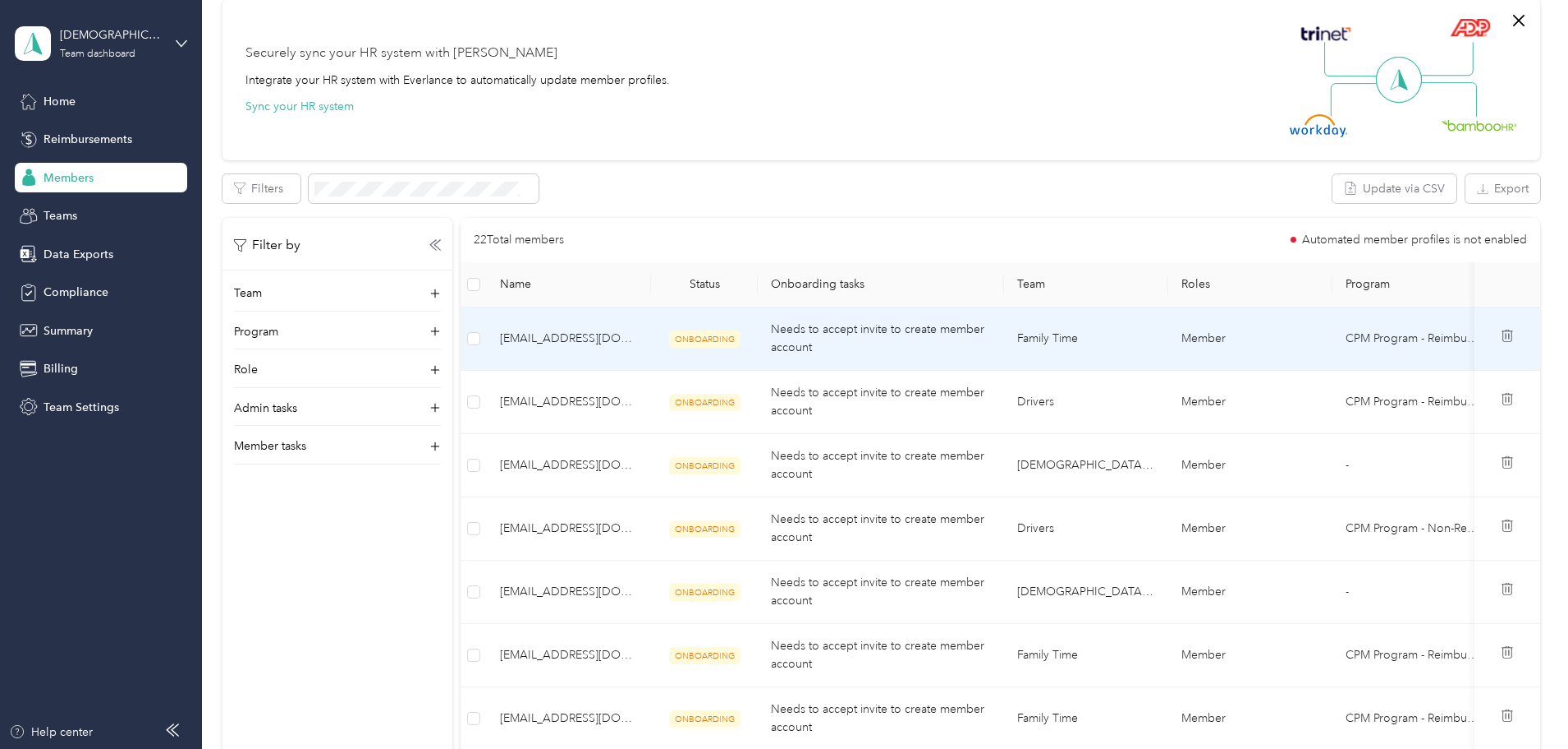
scroll to position [493, 0]
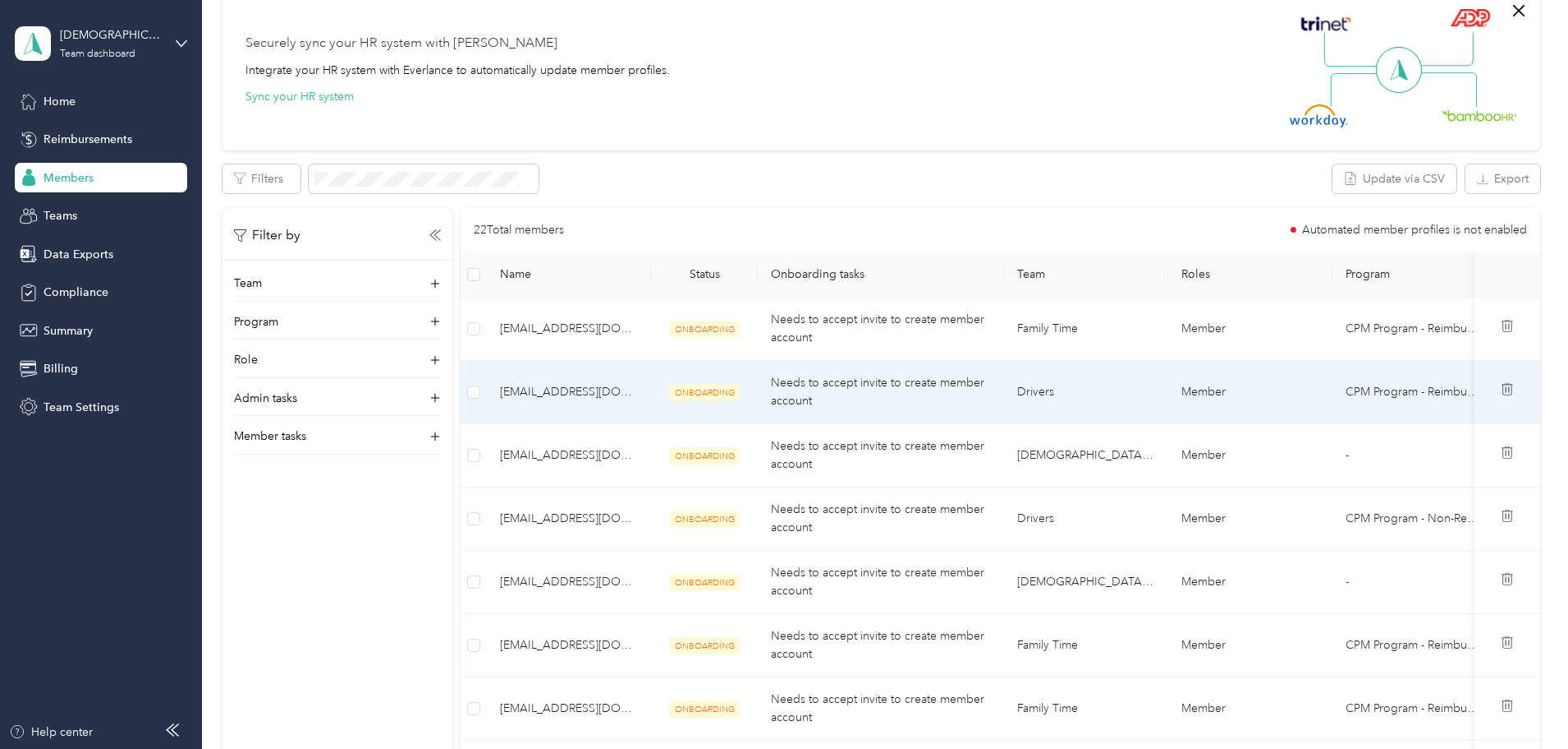
click at [638, 392] on span "[EMAIL_ADDRESS][DOMAIN_NAME]" at bounding box center [569, 392] width 138 height 18
click at [871, 401] on td "Needs to accept invite to create member account" at bounding box center [881, 393] width 246 height 63
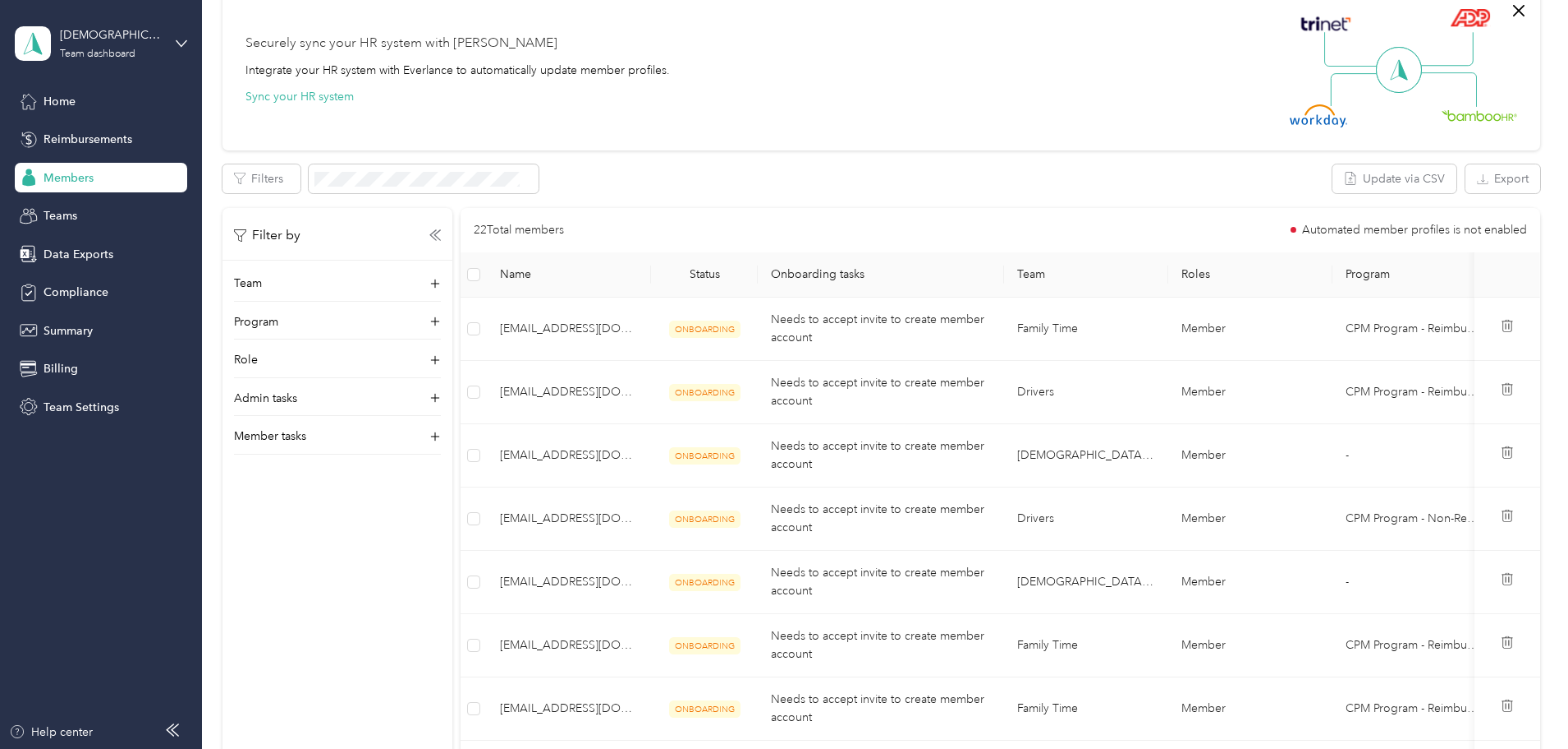
click at [298, 533] on div "All Members 70 Onboarding 22 NEW Onboarding tasks Number of members with outsta…" at bounding box center [881, 633] width 1318 height 2108
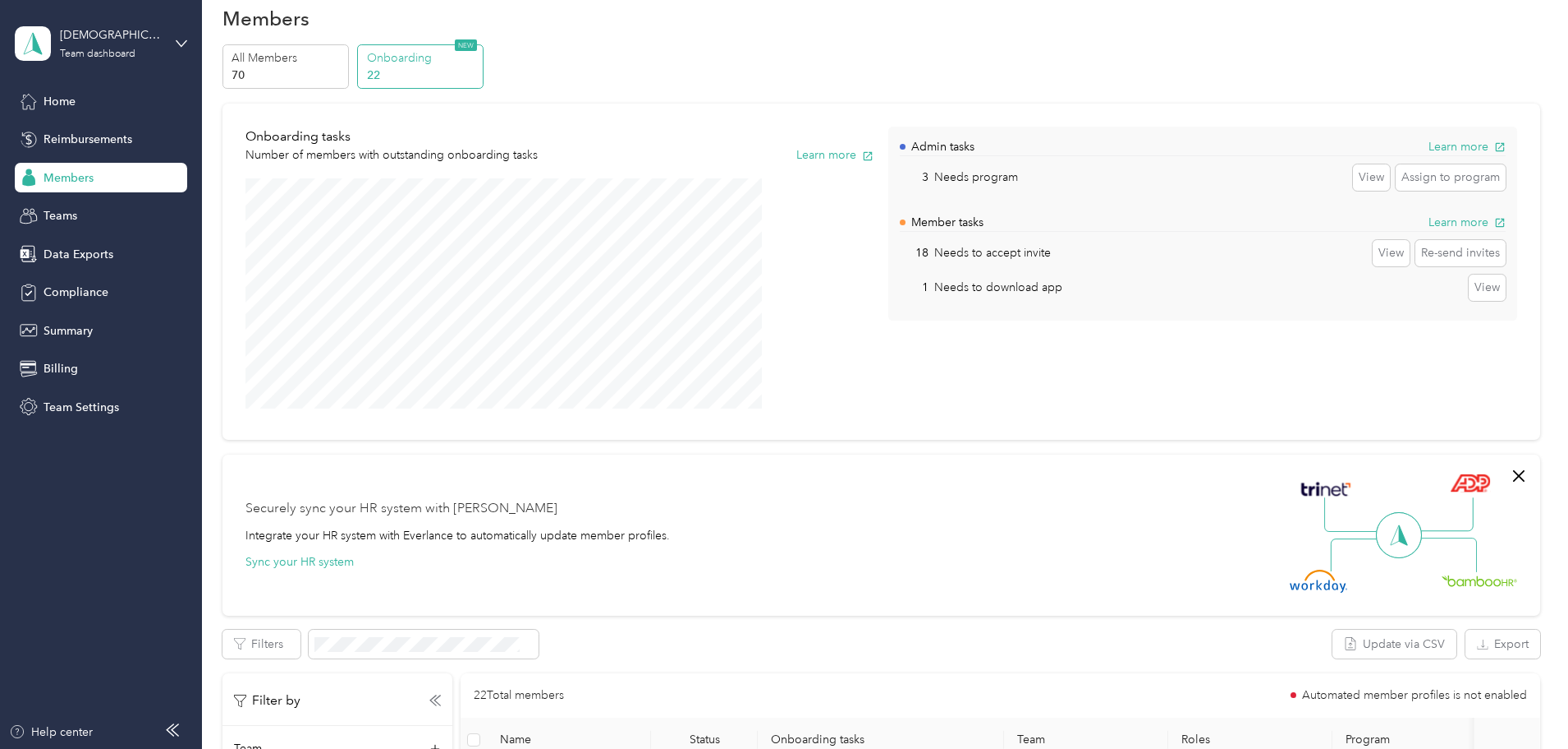
scroll to position [0, 0]
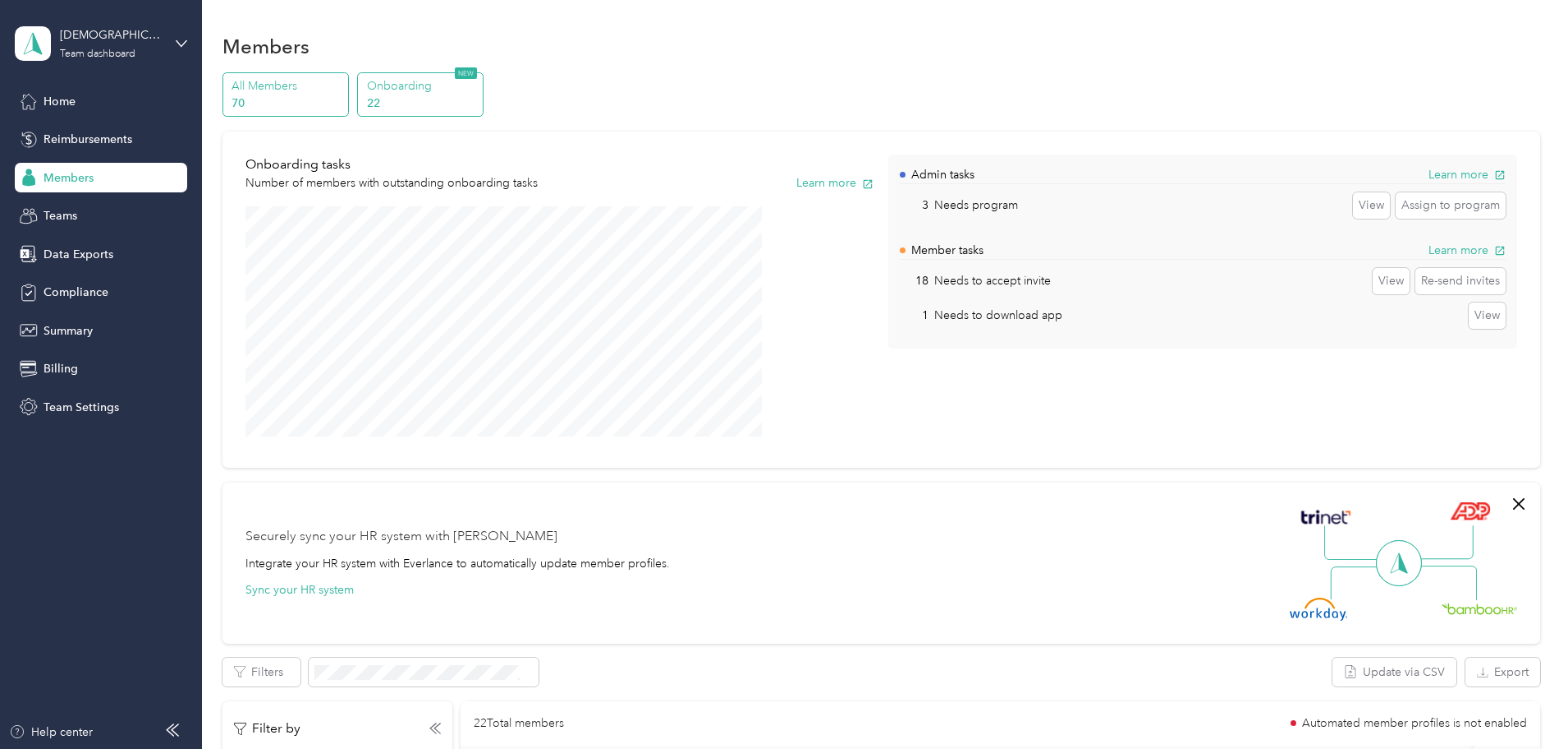
click at [344, 99] on p "70" at bounding box center [287, 103] width 112 height 17
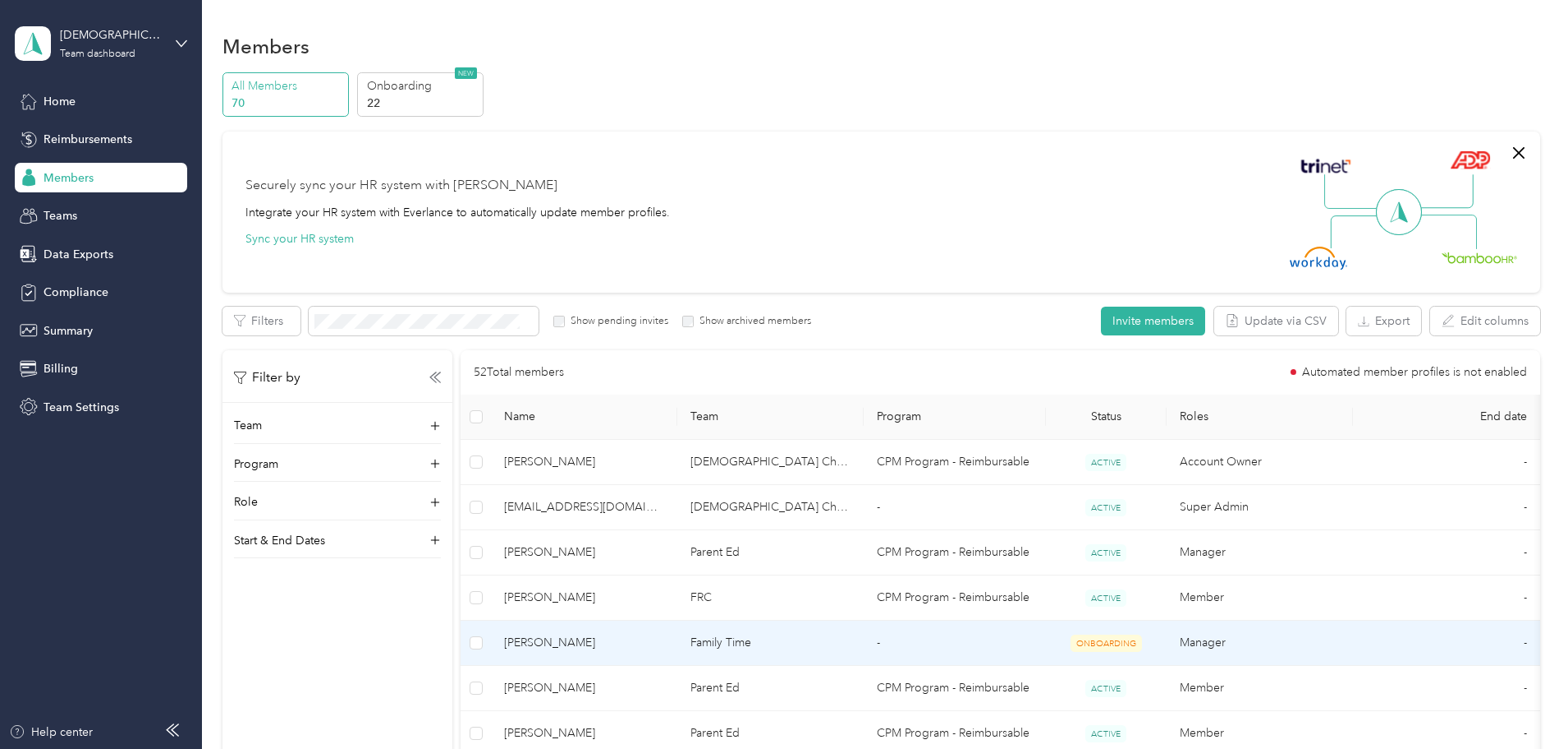
scroll to position [82, 0]
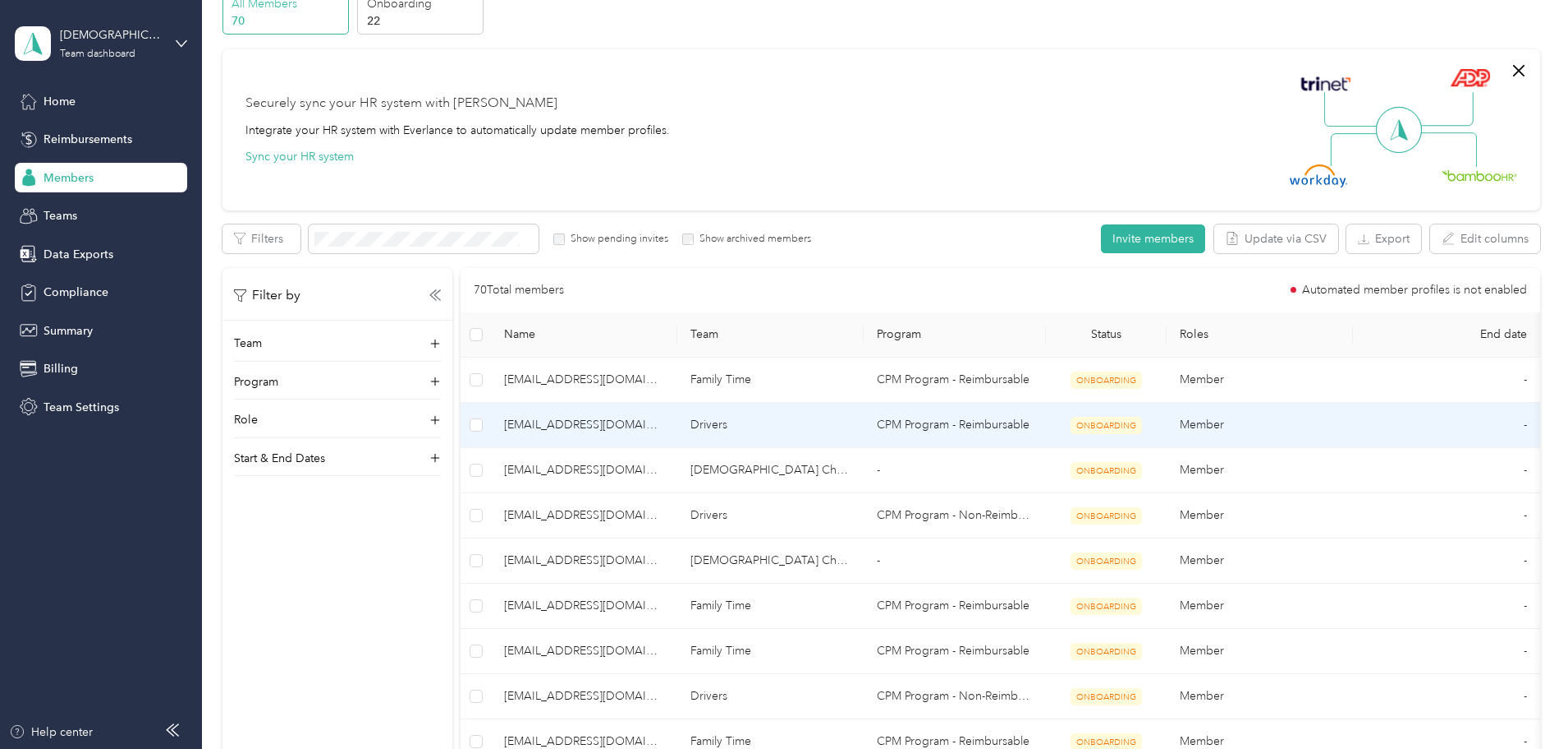
click at [664, 431] on span "[EMAIL_ADDRESS][DOMAIN_NAME]" at bounding box center [584, 424] width 160 height 18
click at [664, 429] on span "[EMAIL_ADDRESS][DOMAIN_NAME]" at bounding box center [584, 424] width 160 height 18
click at [644, 425] on span "[EMAIL_ADDRESS][DOMAIN_NAME]" at bounding box center [584, 424] width 160 height 18
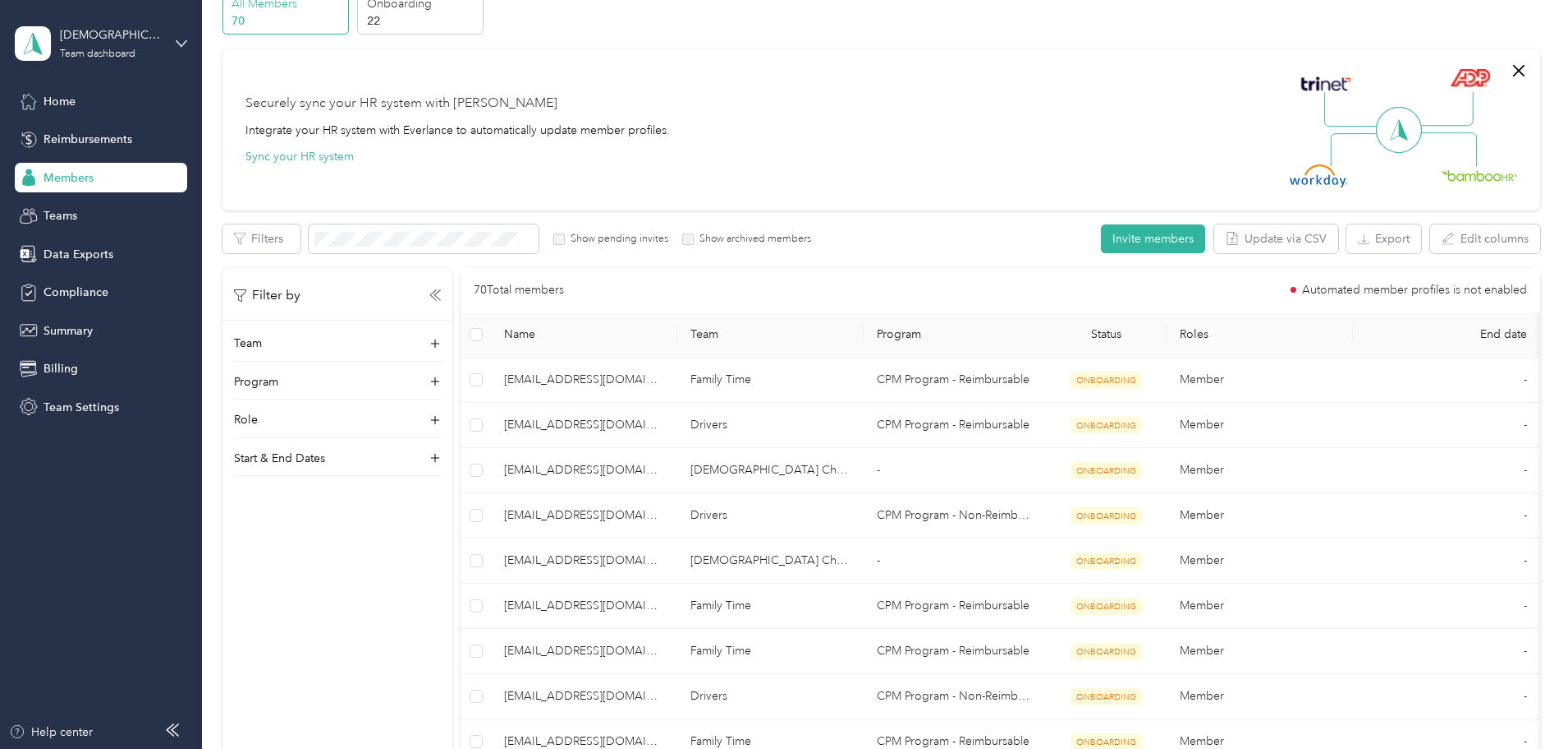
click at [673, 228] on div "Filters Show pending invites Show archived members" at bounding box center [517, 238] width 590 height 29
click at [668, 240] on label "Show pending invites" at bounding box center [616, 238] width 103 height 14
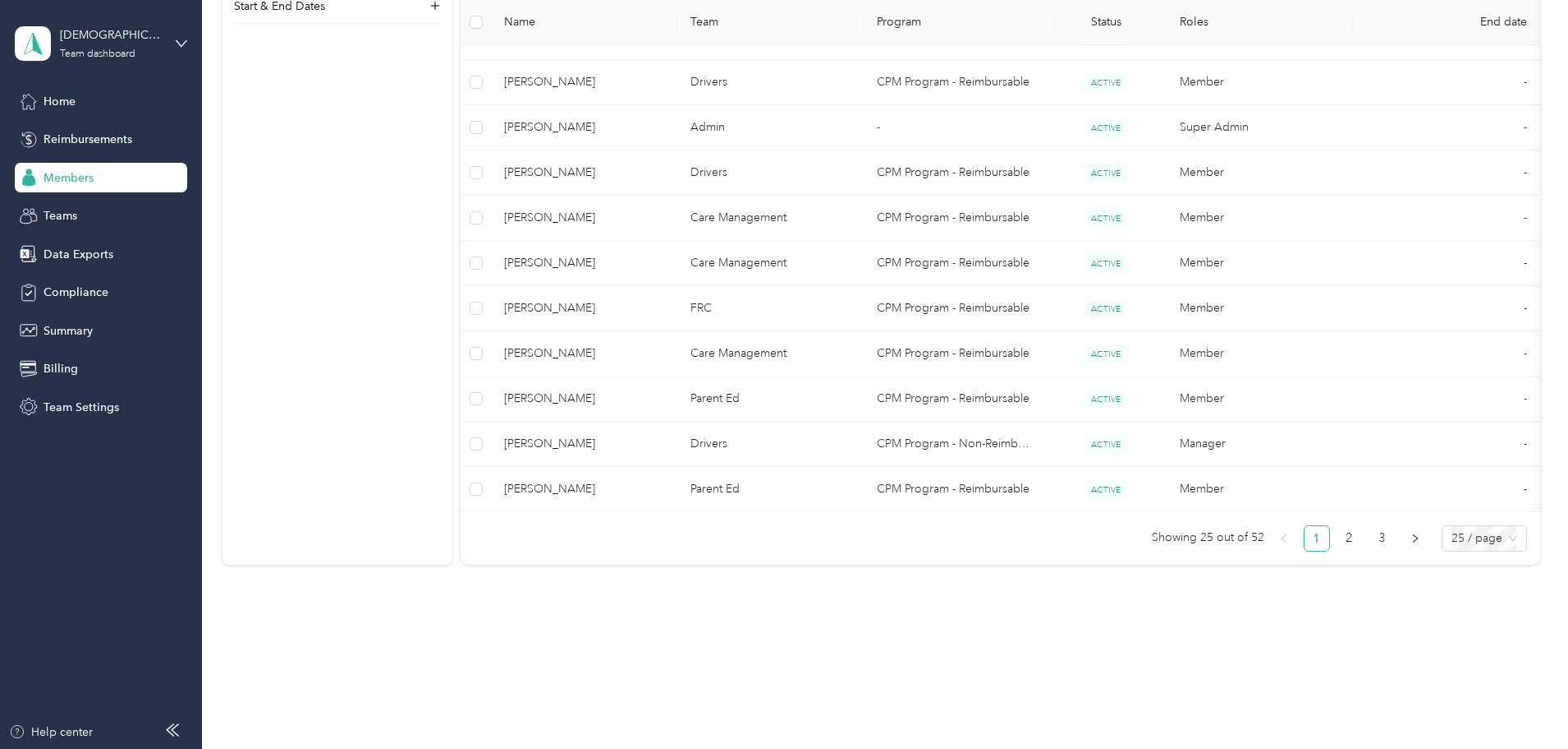
scroll to position [1070, 0]
click at [1337, 534] on link "2" at bounding box center [1350, 538] width 25 height 25
